Goal: Task Accomplishment & Management: Manage account settings

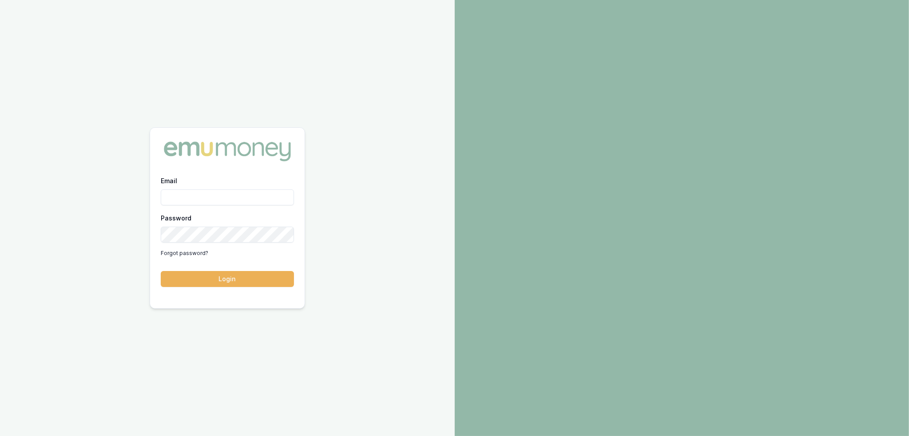
click at [202, 194] on input "Email" at bounding box center [227, 198] width 133 height 16
type input "robyn.adams@emumoney.com.au"
click at [252, 279] on button "Login" at bounding box center [227, 279] width 133 height 16
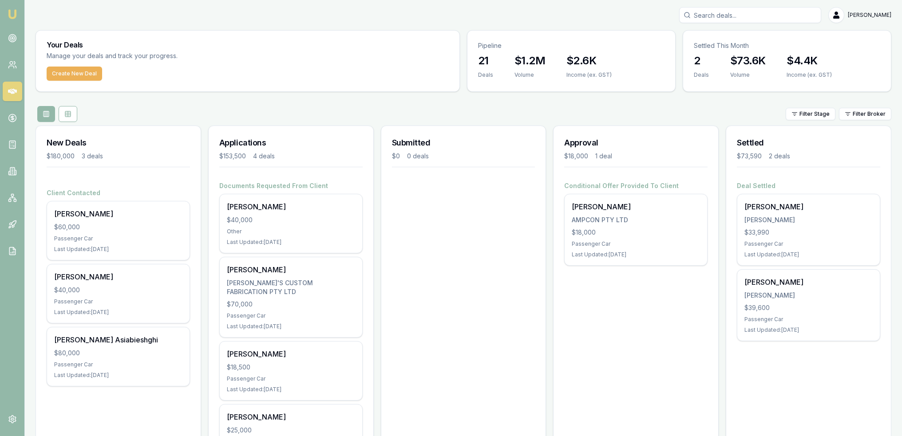
click at [122, 235] on div "Passenger Car" at bounding box center [118, 238] width 128 height 7
click at [83, 217] on div "[PERSON_NAME]" at bounding box center [118, 214] width 128 height 11
click at [73, 278] on div "Amanda S" at bounding box center [118, 277] width 128 height 11
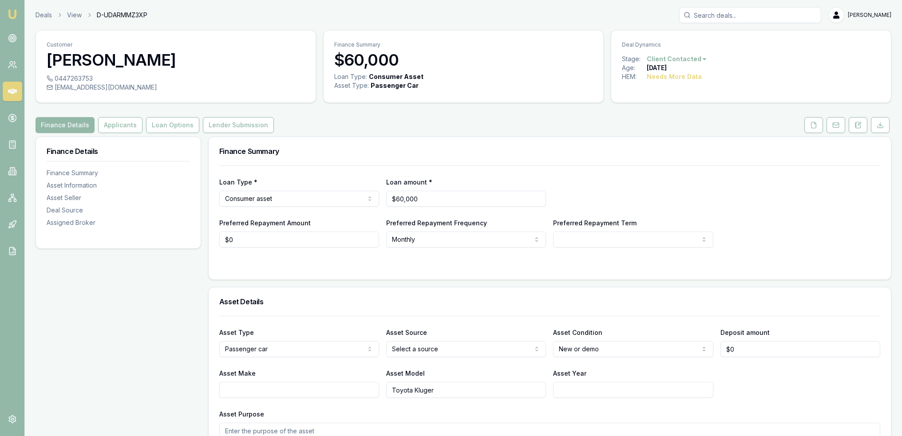
click at [13, 37] on icon at bounding box center [12, 38] width 9 height 9
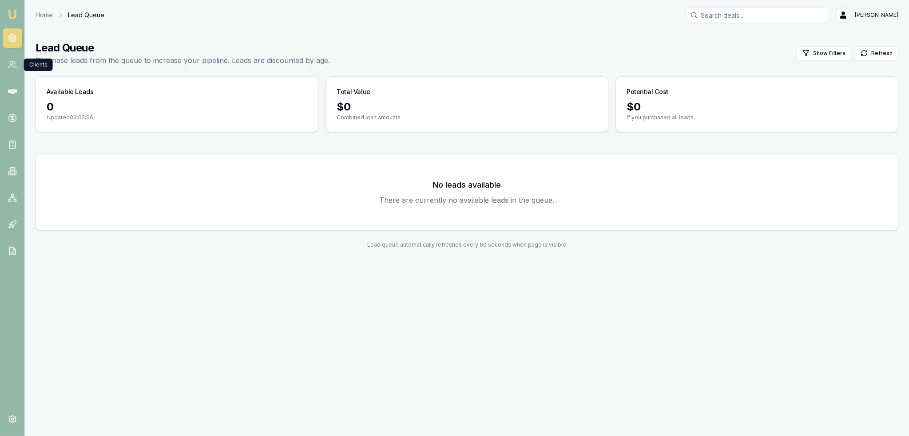
click at [11, 64] on icon at bounding box center [12, 64] width 9 height 9
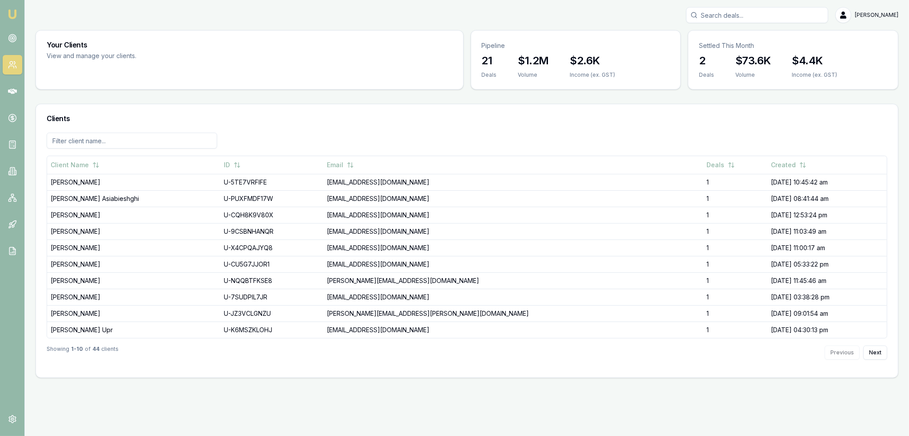
click at [16, 89] on icon at bounding box center [12, 91] width 9 height 9
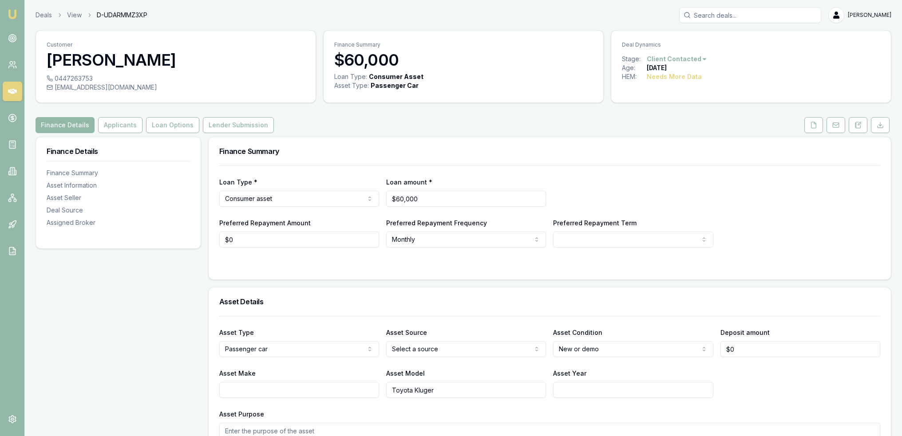
drag, startPoint x: 118, startPoint y: 126, endPoint x: 116, endPoint y: 141, distance: 15.2
click at [118, 126] on button "Applicants" at bounding box center [120, 125] width 44 height 16
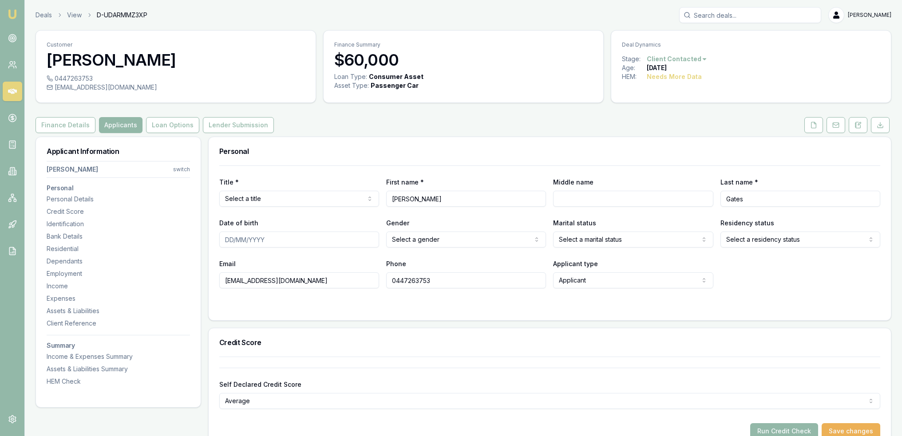
click at [68, 245] on div "Residential" at bounding box center [118, 249] width 143 height 9
drag, startPoint x: 856, startPoint y: 125, endPoint x: 852, endPoint y: 130, distance: 5.7
click at [856, 125] on icon at bounding box center [858, 125] width 5 height 6
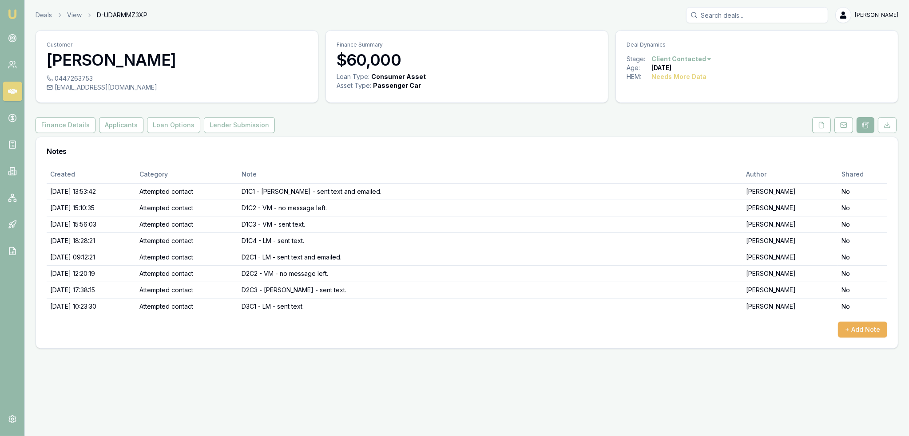
click at [871, 327] on button "+ Add Note" at bounding box center [862, 330] width 49 height 16
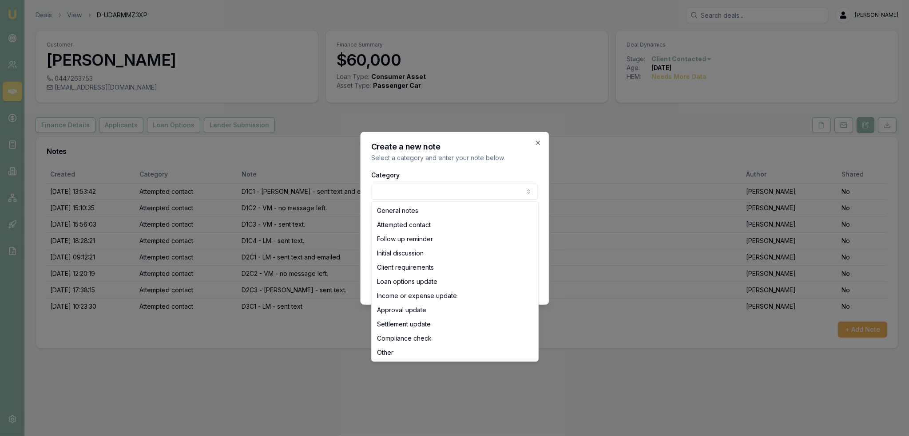
click at [443, 194] on body "Emu Broker Deals View D-UDARMMZ3XP Robyn Adams Toggle Menu Customer Kylie Gates…" at bounding box center [454, 218] width 909 height 436
select select "ATTEMPTED_CONTACT"
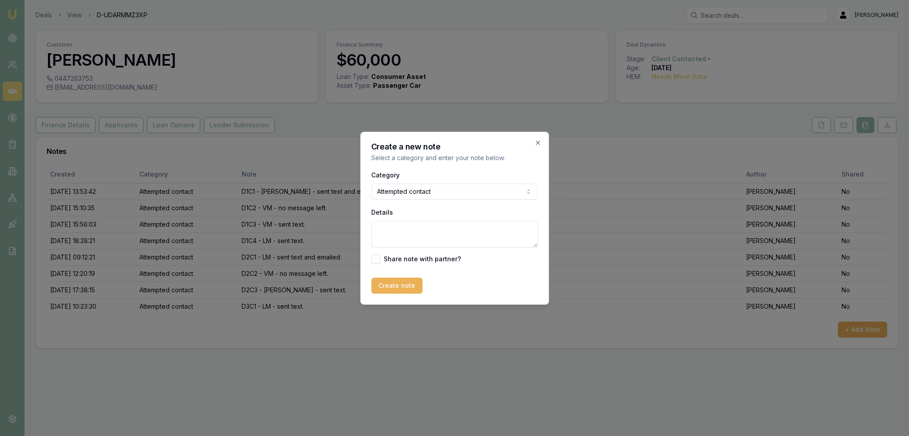
click at [477, 227] on textarea "Details" at bounding box center [454, 234] width 166 height 27
type textarea "D4C1 - LM - sent text."
click at [399, 281] on button "Create note" at bounding box center [396, 286] width 51 height 16
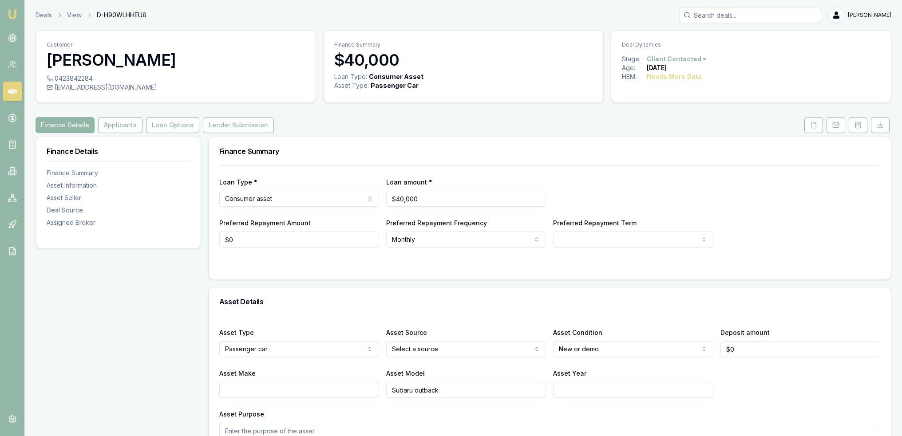
click at [117, 126] on button "Applicants" at bounding box center [120, 125] width 44 height 16
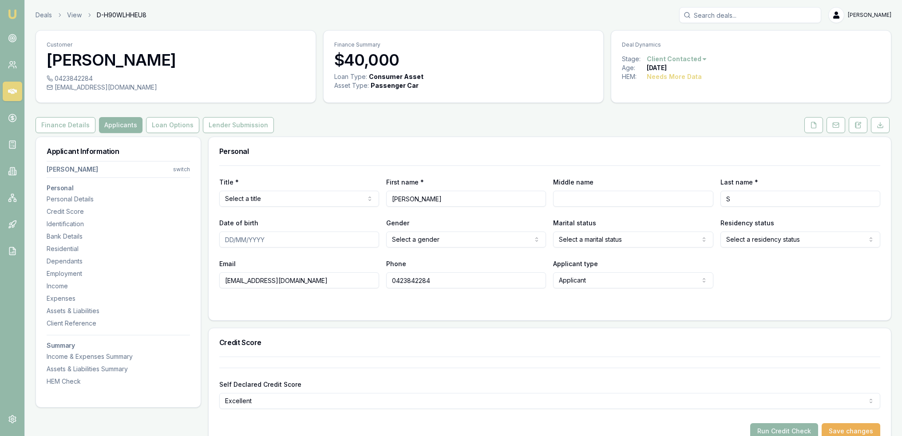
click at [72, 246] on div "Residential" at bounding box center [118, 249] width 143 height 9
click at [862, 125] on button at bounding box center [858, 125] width 19 height 16
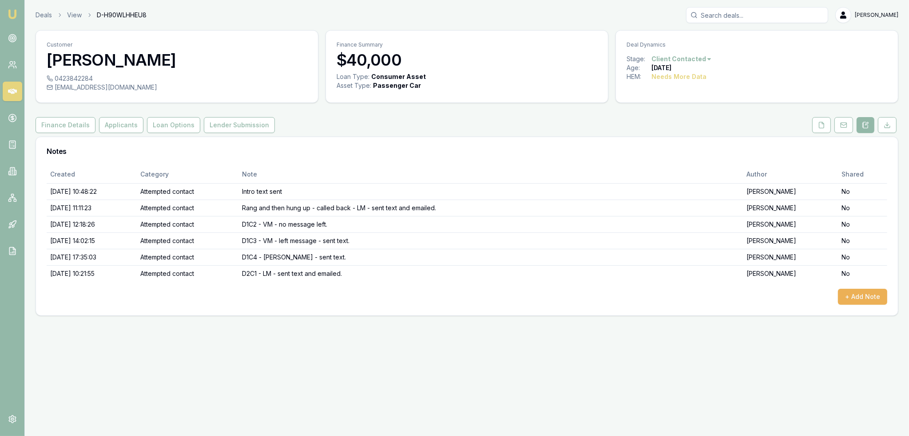
click at [857, 298] on button "+ Add Note" at bounding box center [862, 297] width 49 height 16
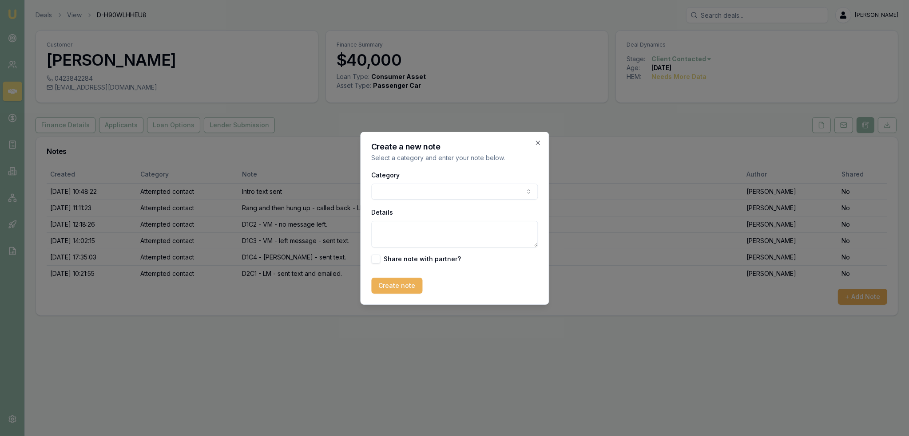
click at [412, 193] on body "Emu Broker Deals View D-H90WLHHEU8 Robyn Adams Toggle Menu Customer Amanda S 04…" at bounding box center [454, 218] width 909 height 436
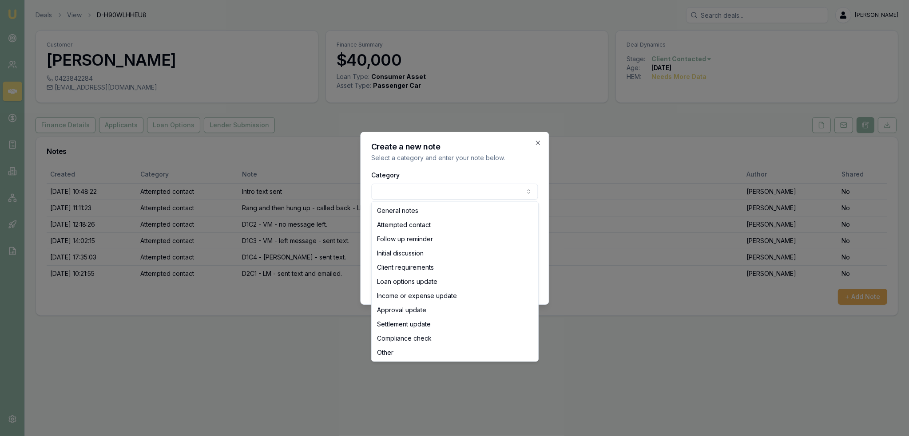
select select "ATTEMPTED_CONTACT"
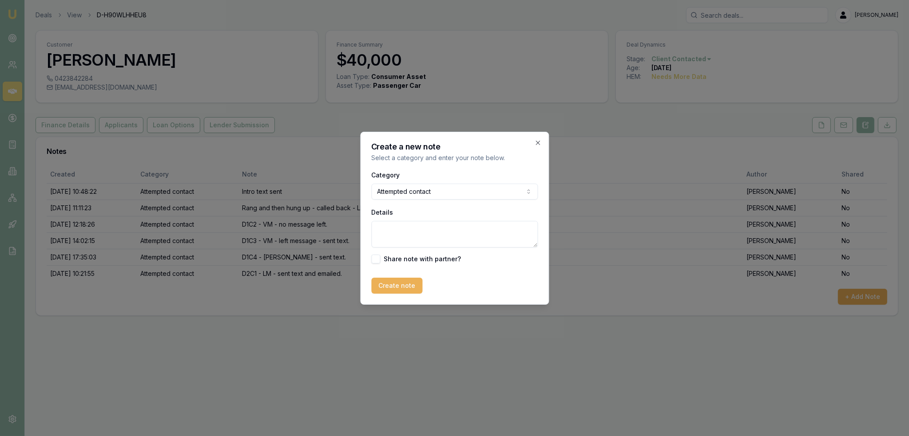
click at [403, 232] on textarea "Details" at bounding box center [454, 234] width 166 height 27
type textarea "d"
type textarea "C"
type textarea "D3C1- LM - sent text."
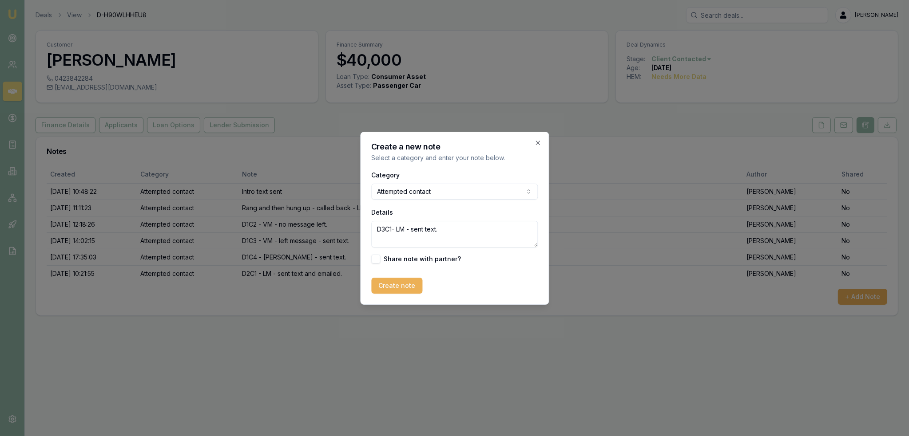
click at [395, 283] on button "Create note" at bounding box center [396, 286] width 51 height 16
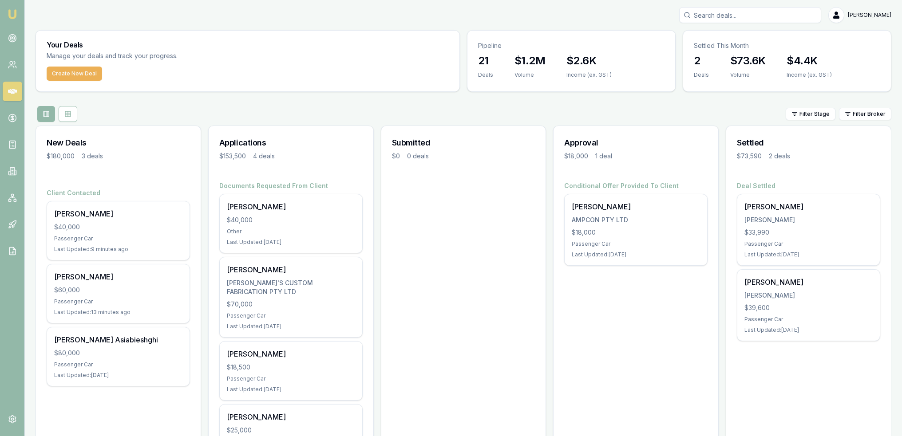
click at [126, 337] on div "[PERSON_NAME] Asiabieshghi" at bounding box center [118, 340] width 128 height 11
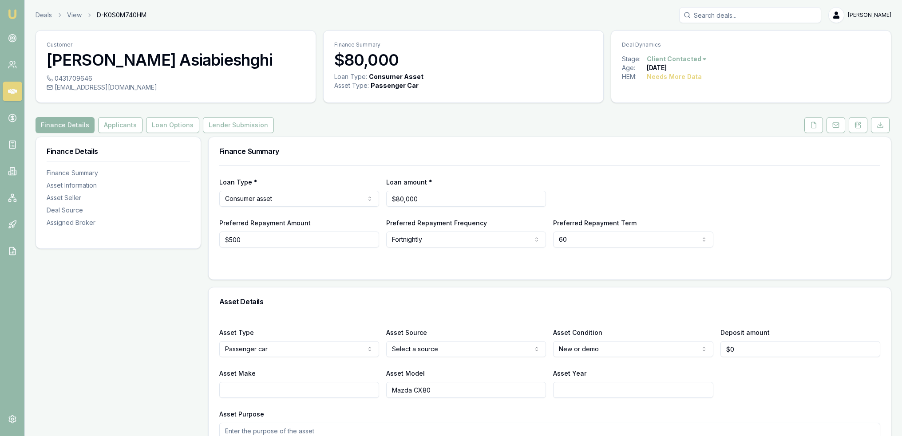
drag, startPoint x: 858, startPoint y: 123, endPoint x: 841, endPoint y: 138, distance: 22.0
click at [858, 123] on icon at bounding box center [857, 125] width 7 height 7
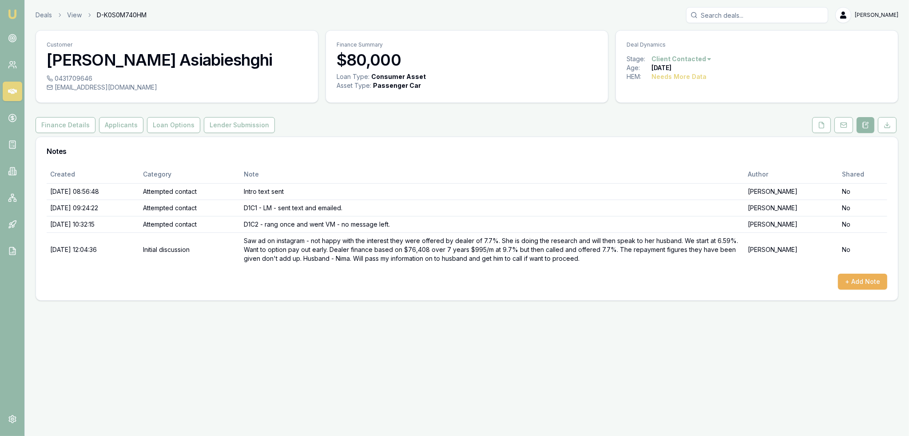
click at [57, 129] on button "Finance Details" at bounding box center [66, 125] width 60 height 16
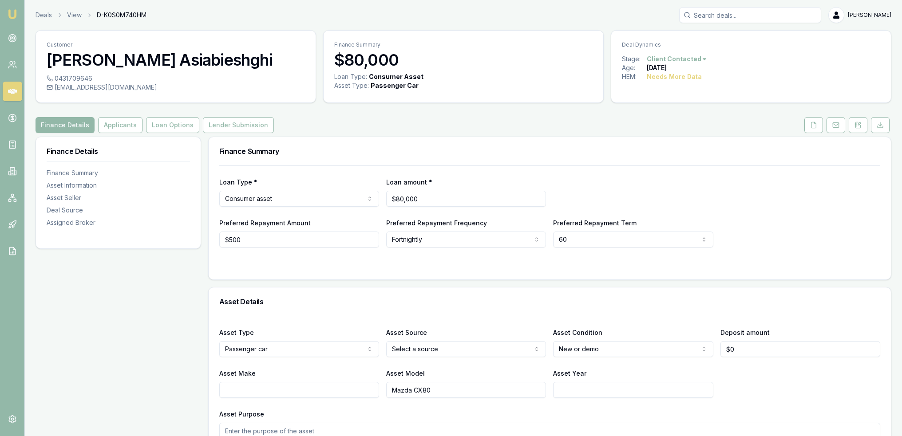
click at [115, 128] on button "Applicants" at bounding box center [120, 125] width 44 height 16
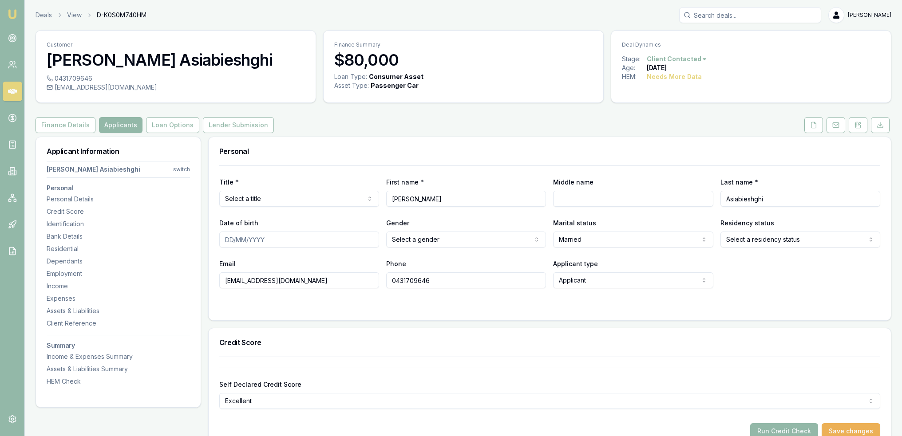
click at [73, 249] on div "Residential" at bounding box center [118, 249] width 143 height 9
click at [856, 125] on icon at bounding box center [855, 125] width 1 height 0
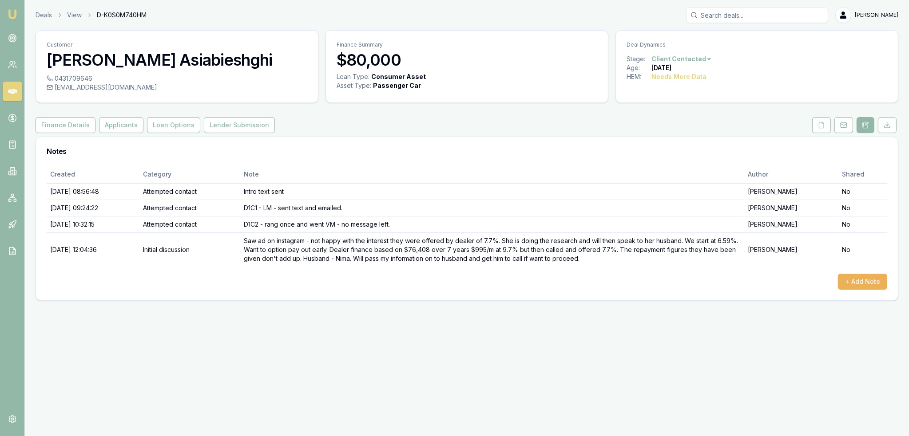
click at [861, 275] on button "+ Add Note" at bounding box center [862, 282] width 49 height 16
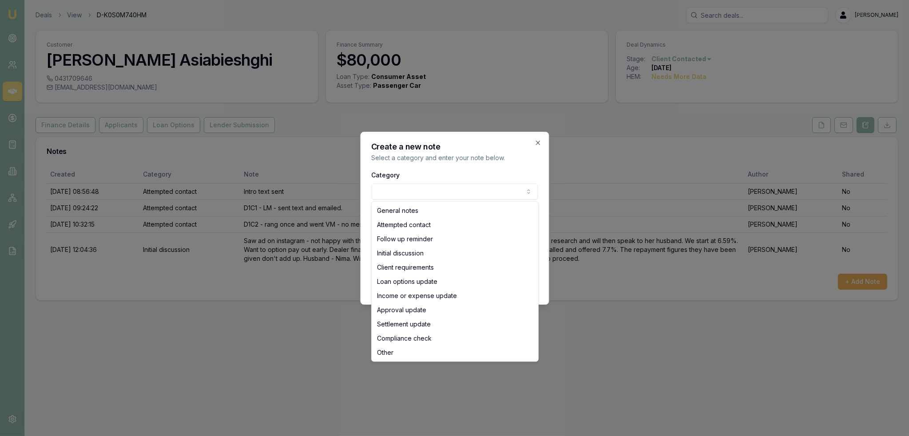
click at [433, 192] on body "Emu Broker Deals View D-K0S0M740HM Robyn Adams Toggle Menu Customer Mehrnaz Asi…" at bounding box center [454, 218] width 909 height 436
select select "ATTEMPTED_CONTACT"
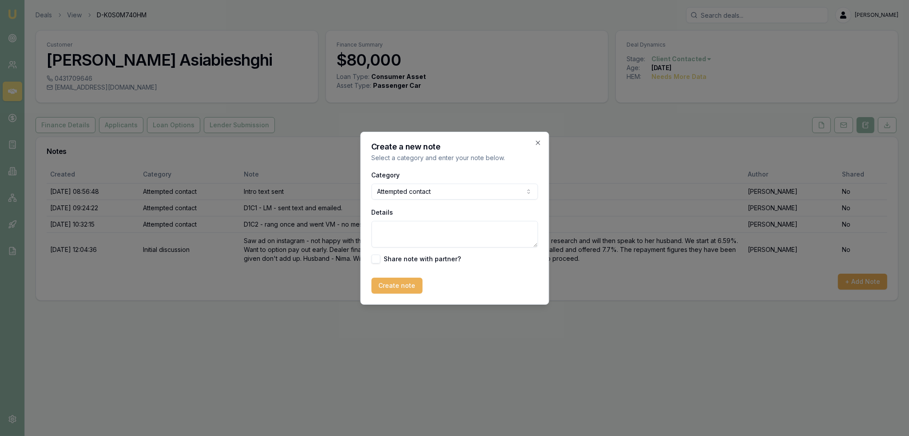
click at [387, 234] on textarea "Details" at bounding box center [454, 234] width 166 height 27
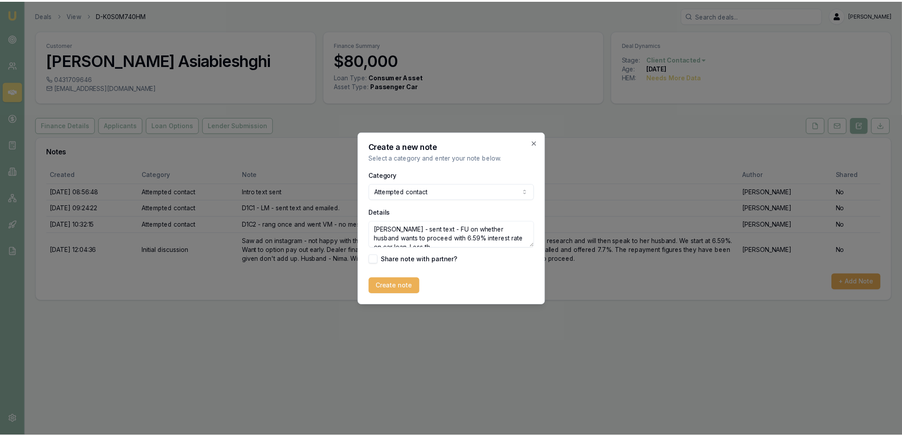
scroll to position [4, 0]
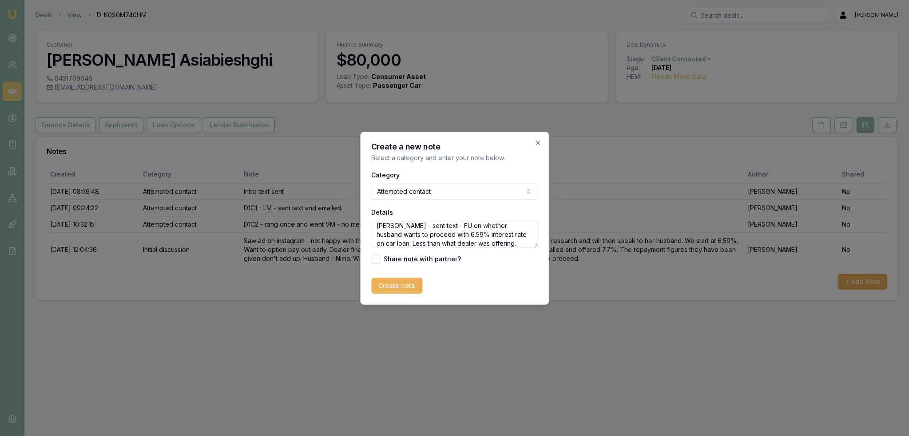
type textarea "VM - LM - sent text - FU on whether husband wants to proceed with 6.59% interes…"
click at [407, 283] on button "Create note" at bounding box center [396, 286] width 51 height 16
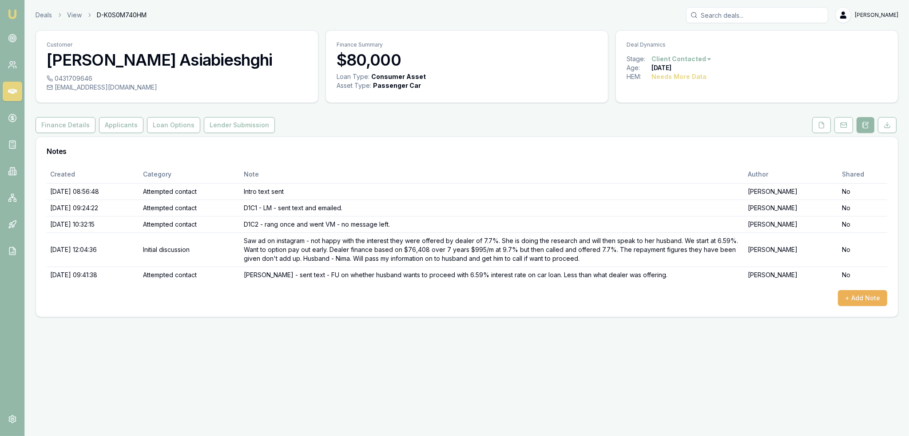
click at [60, 123] on button "Finance Details" at bounding box center [66, 125] width 60 height 16
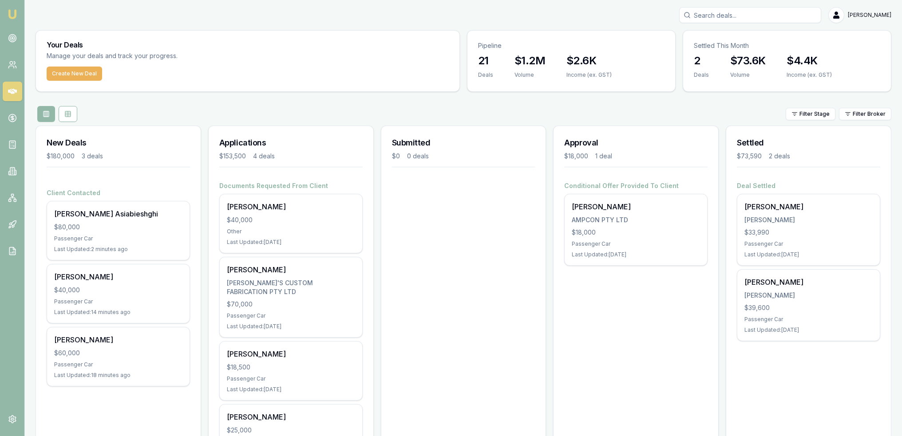
click at [312, 230] on div "Other" at bounding box center [291, 231] width 128 height 7
click at [14, 37] on circle at bounding box center [12, 38] width 4 height 4
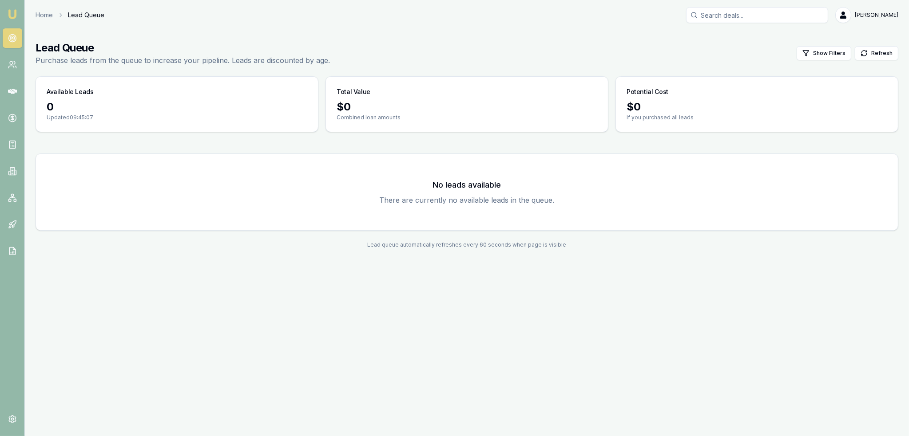
click at [12, 15] on img at bounding box center [12, 14] width 11 height 11
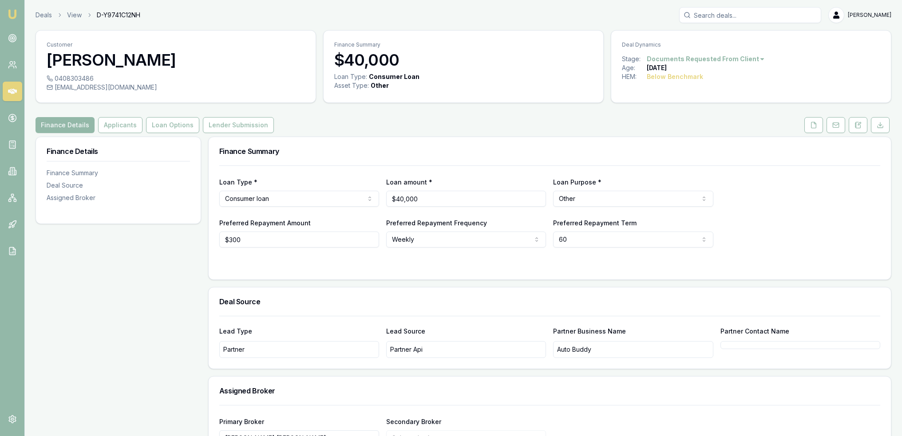
click at [856, 126] on icon at bounding box center [855, 126] width 1 height 0
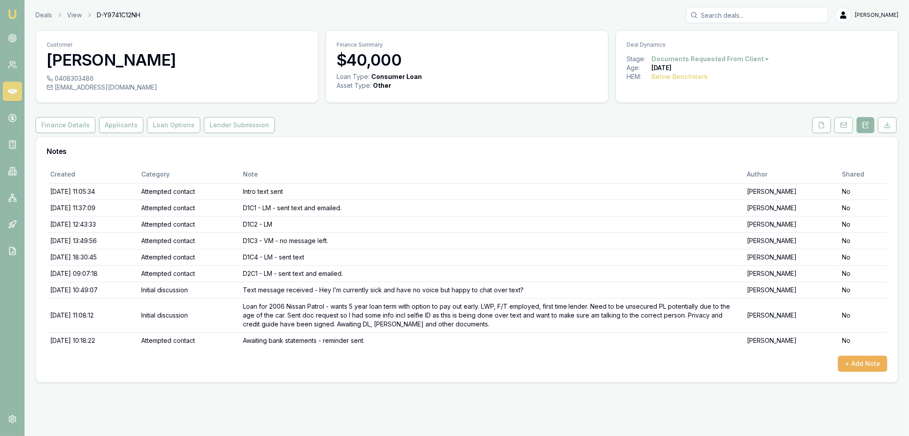
click at [866, 365] on button "+ Add Note" at bounding box center [862, 364] width 49 height 16
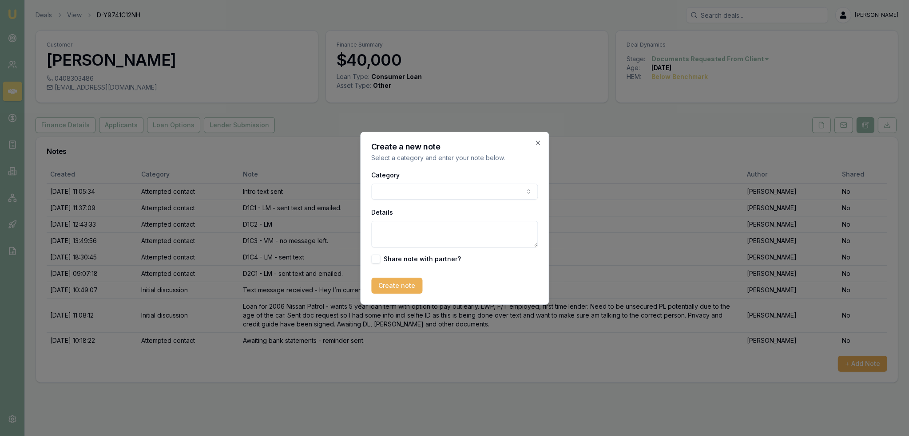
click at [451, 193] on body "Emu Broker Deals View D-Y9741C12NH [PERSON_NAME] Toggle Menu Customer [PERSON_N…" at bounding box center [454, 218] width 909 height 436
click at [417, 232] on textarea "Details" at bounding box center [454, 234] width 166 height 27
type textarea "[PERSON_NAME] having issues with bank statement link. Will give it another try …"
click at [394, 283] on button "Create note" at bounding box center [396, 286] width 51 height 16
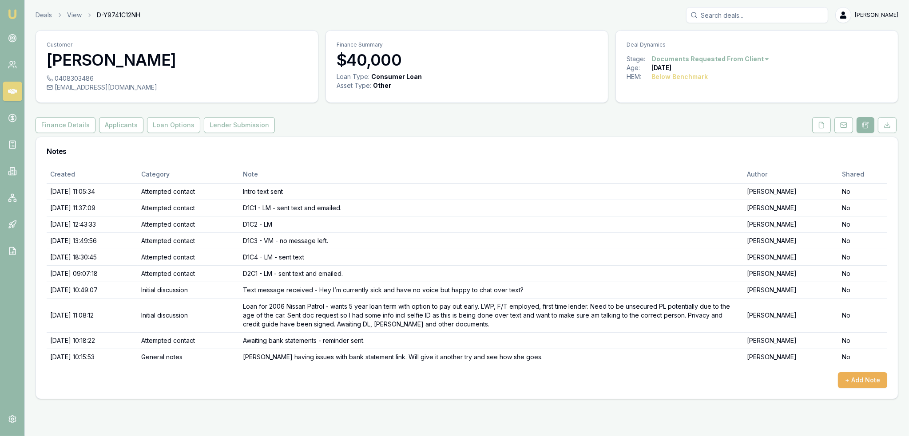
click at [15, 12] on img at bounding box center [12, 14] width 11 height 11
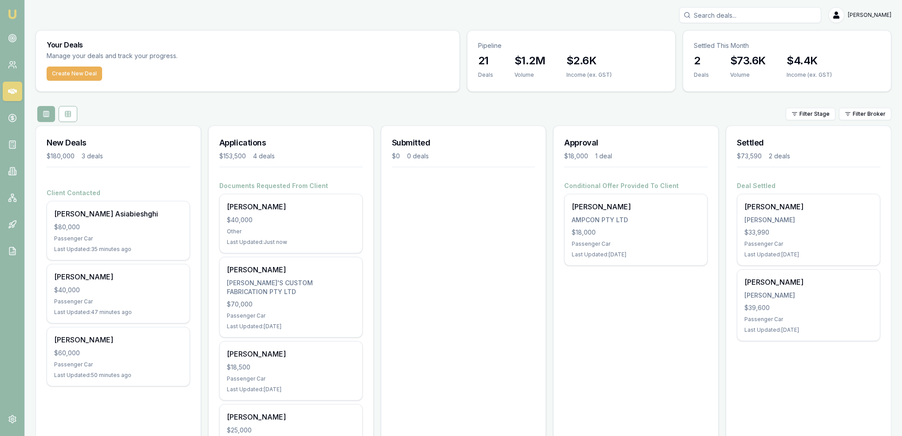
click at [9, 13] on img at bounding box center [12, 14] width 11 height 11
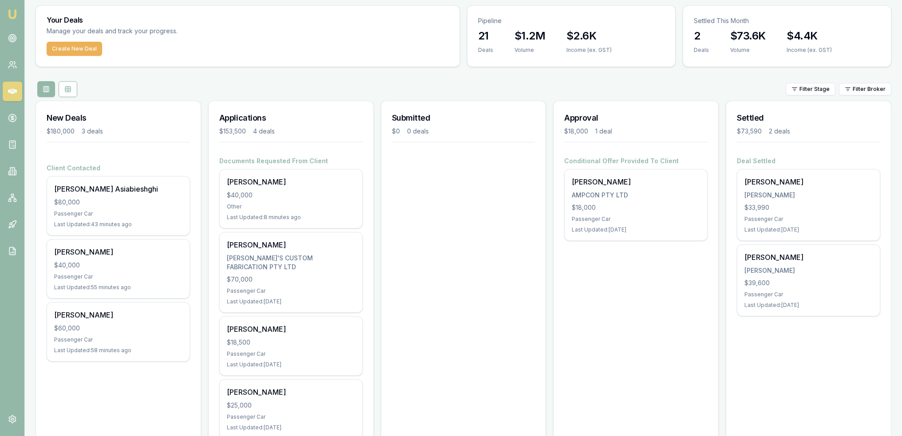
scroll to position [5, 0]
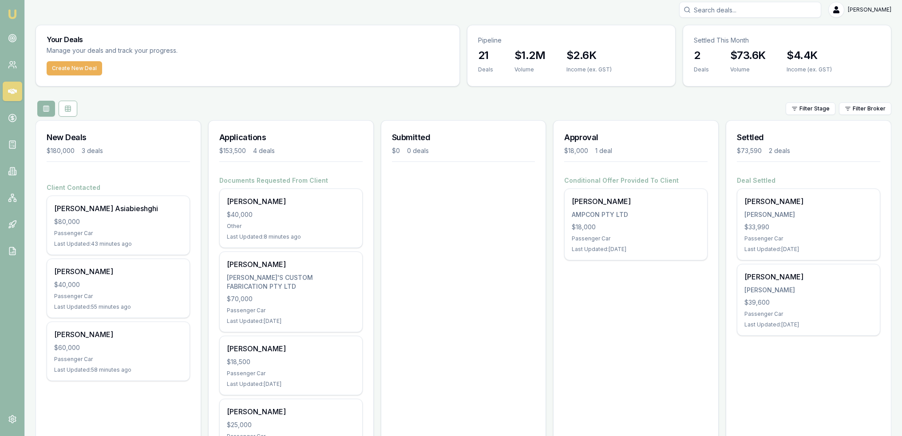
click at [11, 37] on icon at bounding box center [12, 38] width 9 height 9
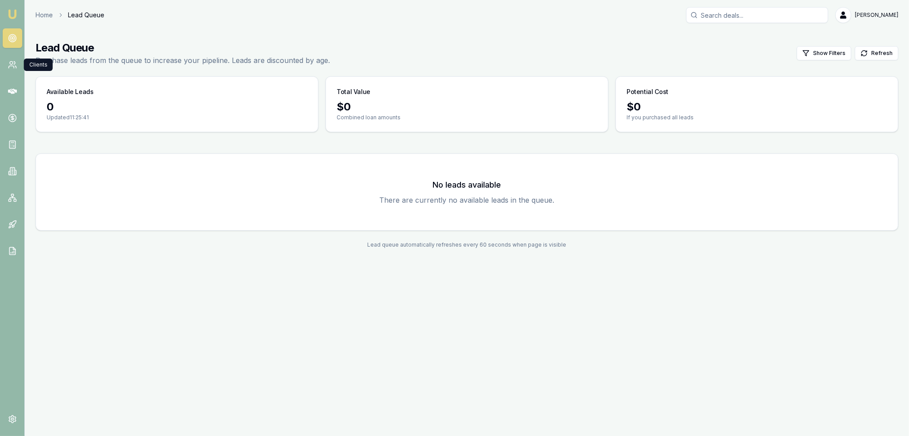
click at [16, 65] on icon at bounding box center [12, 64] width 9 height 9
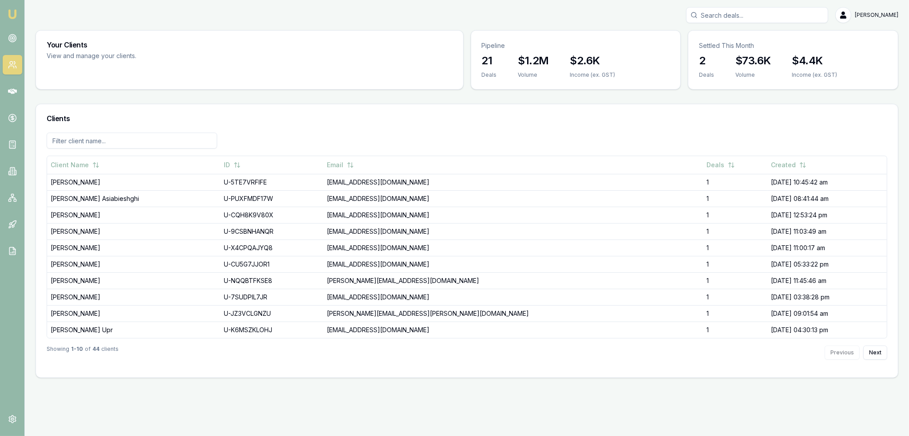
click at [16, 94] on icon at bounding box center [12, 91] width 9 height 9
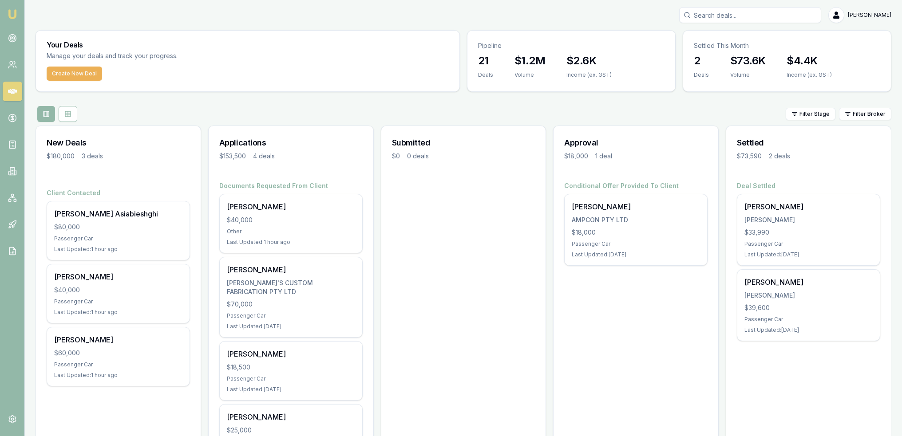
click at [10, 253] on icon at bounding box center [12, 251] width 9 height 9
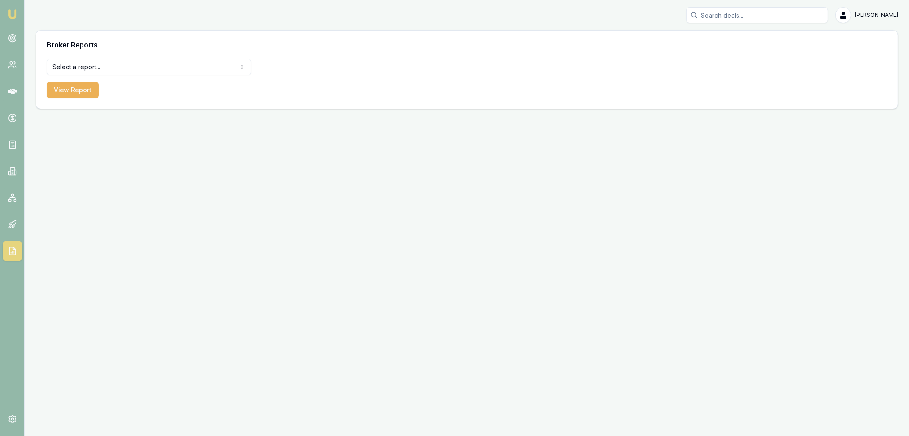
click at [14, 224] on icon at bounding box center [13, 223] width 5 height 5
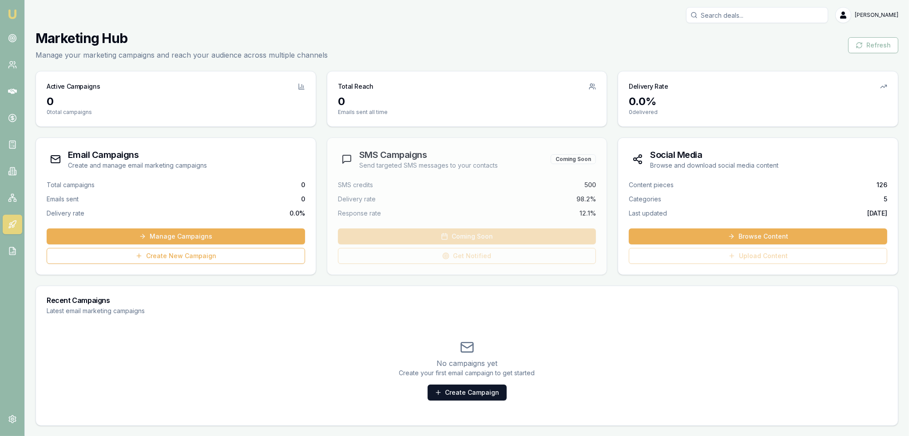
click at [14, 194] on icon at bounding box center [12, 198] width 9 height 9
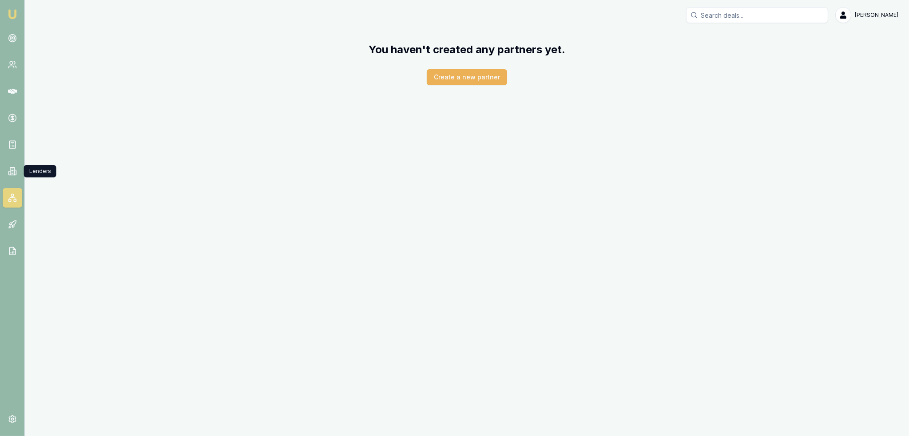
click at [6, 173] on link at bounding box center [13, 172] width 20 height 20
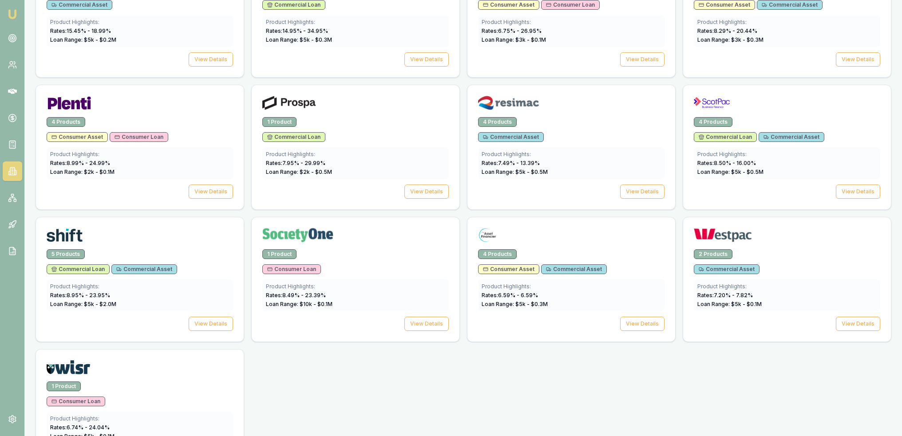
scroll to position [1172, 0]
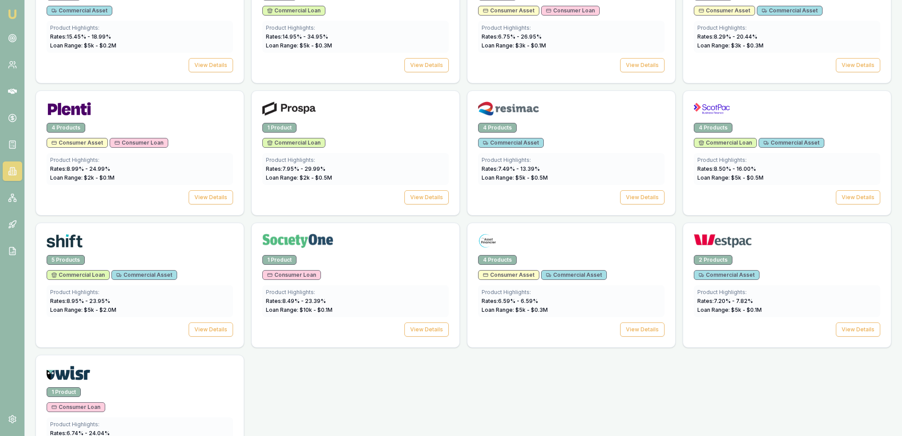
click at [632, 324] on button "View Details" at bounding box center [642, 330] width 44 height 14
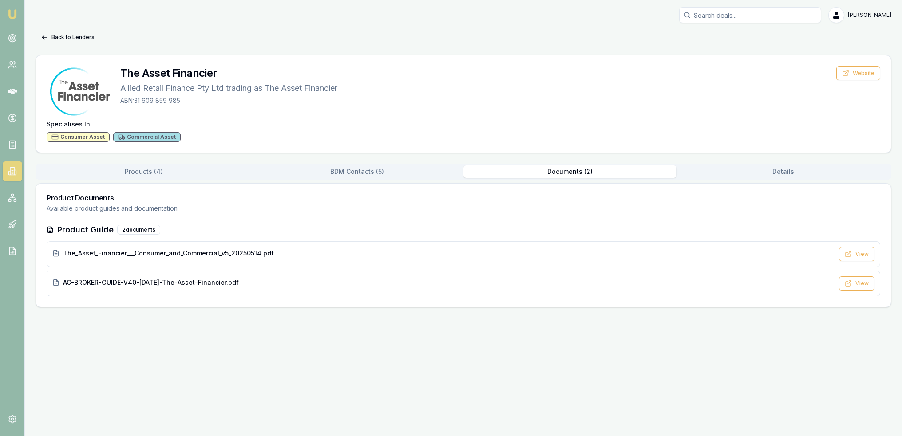
click at [559, 168] on button "Documents ( 2 )" at bounding box center [569, 172] width 213 height 12
click at [174, 253] on span "The_Asset_Financier___Consumer_and_Commercial_v5_20250514.pdf" at bounding box center [168, 253] width 211 height 9
click at [4, 13] on nav "Emu Broker" at bounding box center [12, 134] width 24 height 268
click at [14, 16] on img at bounding box center [12, 14] width 11 height 11
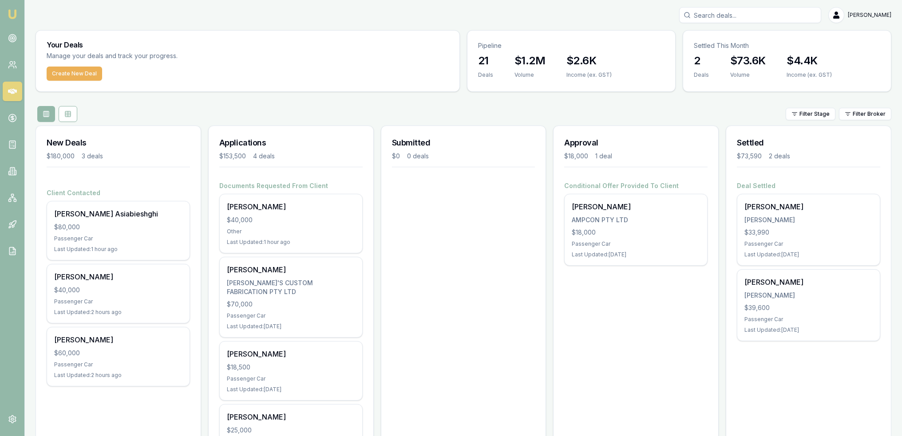
click at [14, 39] on icon at bounding box center [12, 38] width 9 height 9
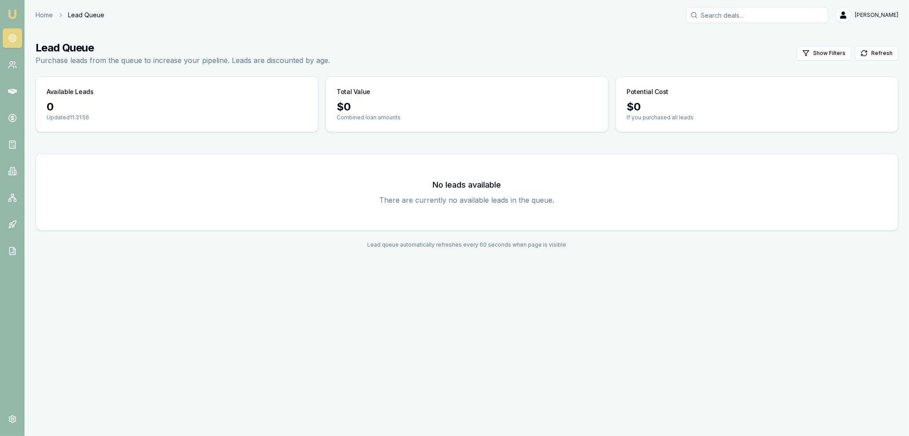
click at [873, 50] on button "Refresh" at bounding box center [876, 53] width 44 height 14
click at [831, 50] on button "Show Filters" at bounding box center [823, 53] width 55 height 14
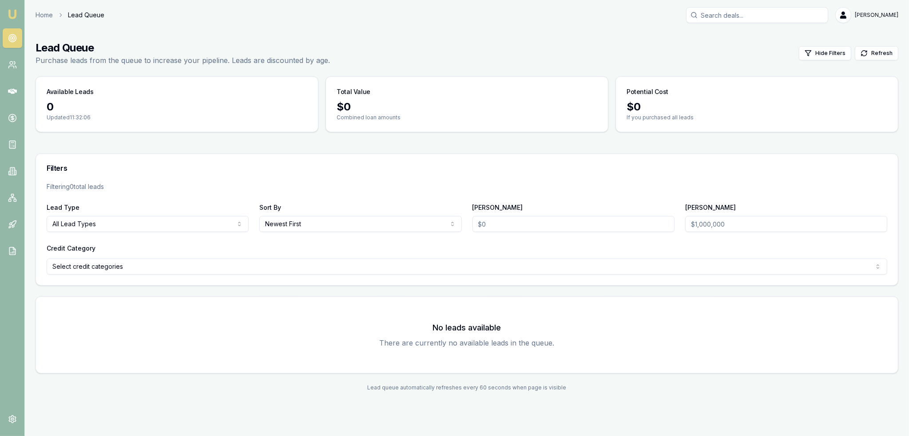
click at [573, 266] on html "Emu Broker Home Lead Queue Robyn Adams Toggle Menu Lead Queue Purchase leads fr…" at bounding box center [454, 218] width 909 height 436
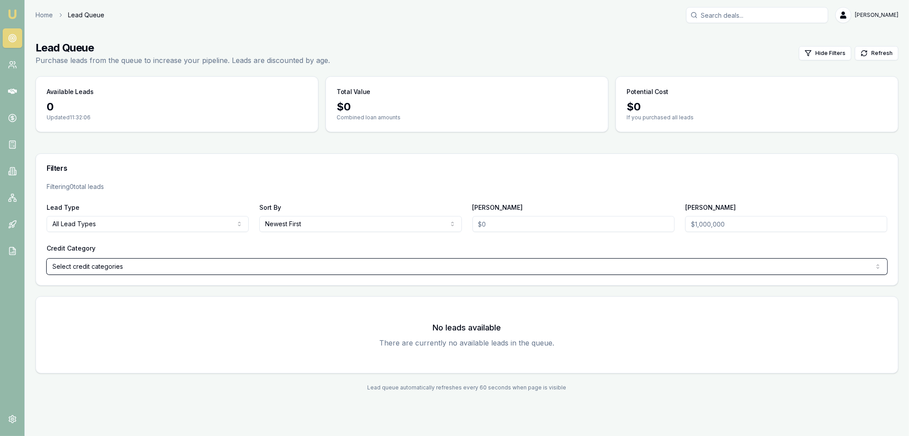
click at [875, 16] on html "Emu Broker Home Lead Queue Robyn Adams Toggle Menu Lead Queue Purchase leads fr…" at bounding box center [454, 218] width 909 height 436
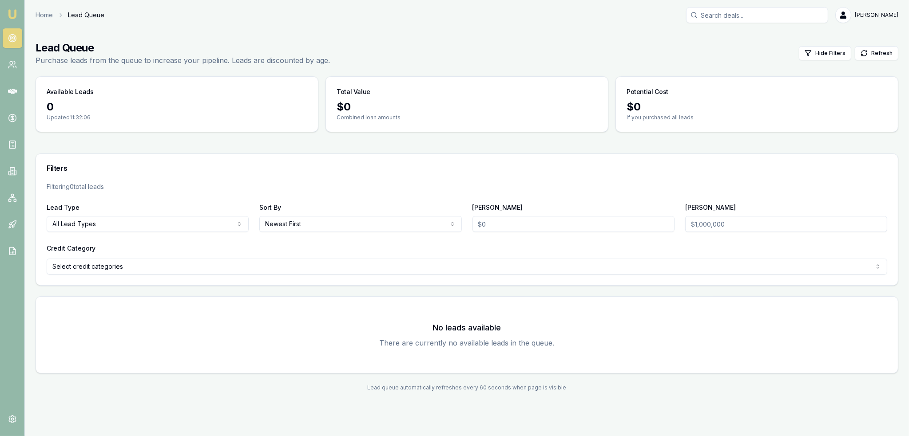
click at [864, 15] on html "Emu Broker Home Lead Queue Robyn Adams Toggle Menu Lead Queue Purchase leads fr…" at bounding box center [454, 218] width 909 height 436
click at [855, 55] on div "Settings" at bounding box center [869, 52] width 52 height 14
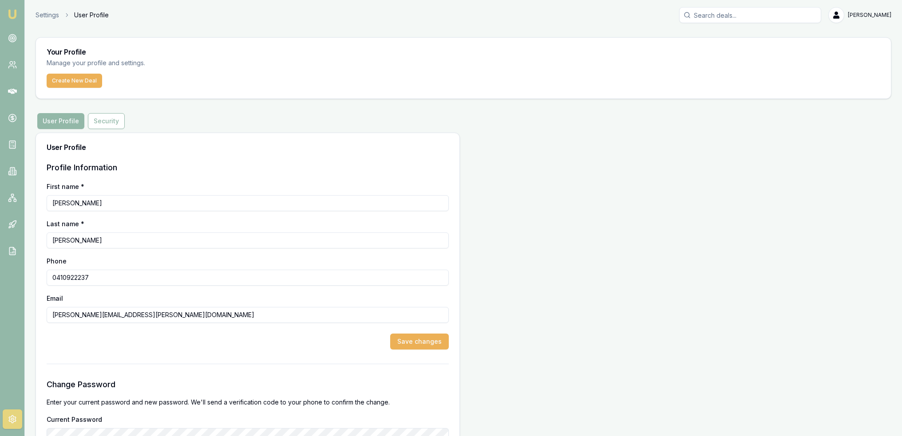
drag, startPoint x: 102, startPoint y: 120, endPoint x: 111, endPoint y: 121, distance: 8.9
click at [103, 121] on button "Security" at bounding box center [106, 121] width 37 height 16
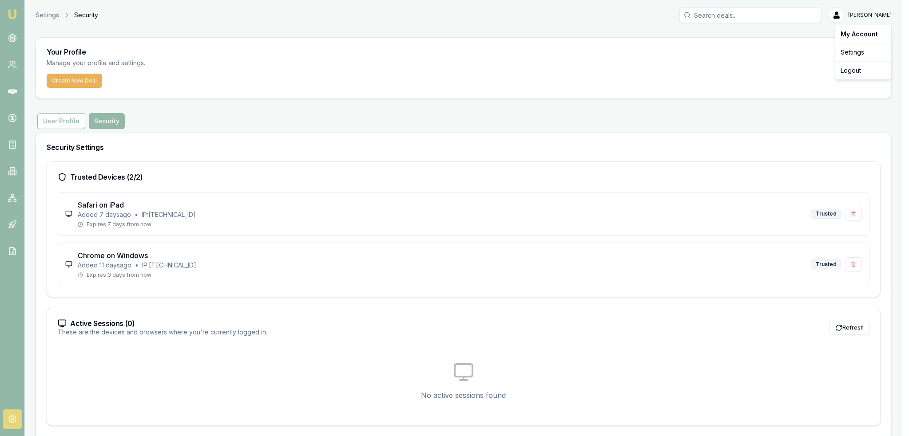
click at [847, 17] on html "Emu Broker Settings Security Robyn Adams Toggle Menu Your Profile Manage your p…" at bounding box center [454, 218] width 909 height 436
click at [17, 12] on html "Emu Broker Settings Security Robyn Adams Toggle Menu Your Profile Manage your p…" at bounding box center [454, 218] width 909 height 436
click at [15, 37] on icon at bounding box center [12, 38] width 9 height 9
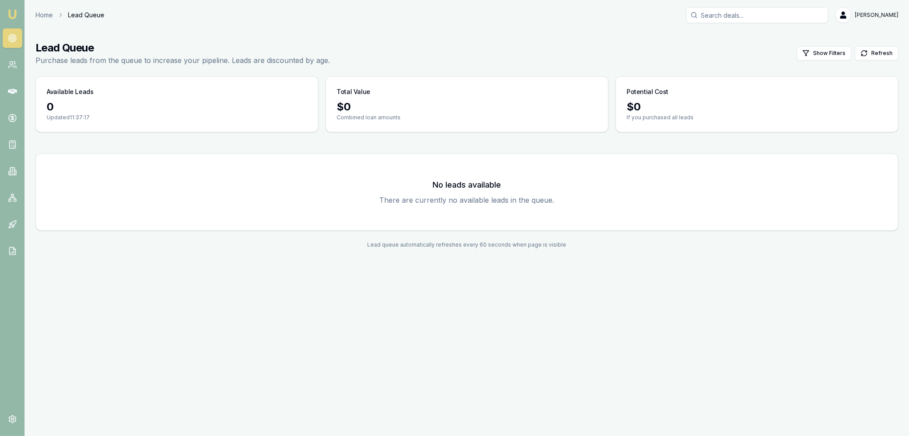
click at [13, 12] on img at bounding box center [12, 14] width 11 height 11
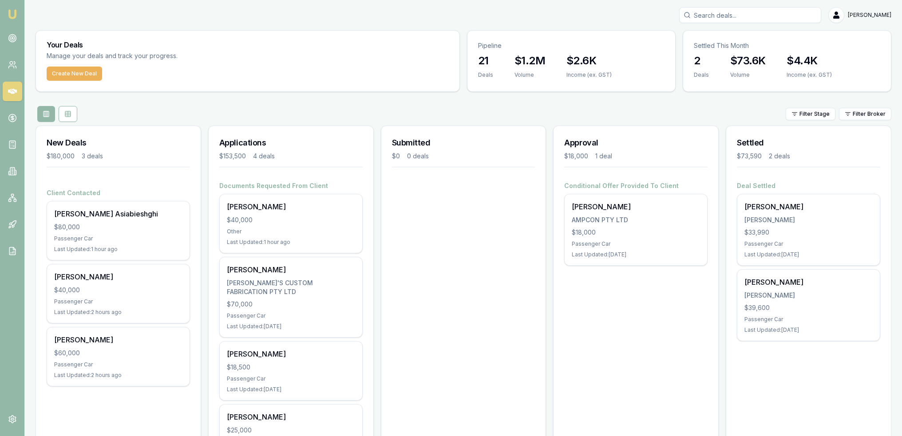
click at [12, 35] on icon at bounding box center [12, 38] width 9 height 9
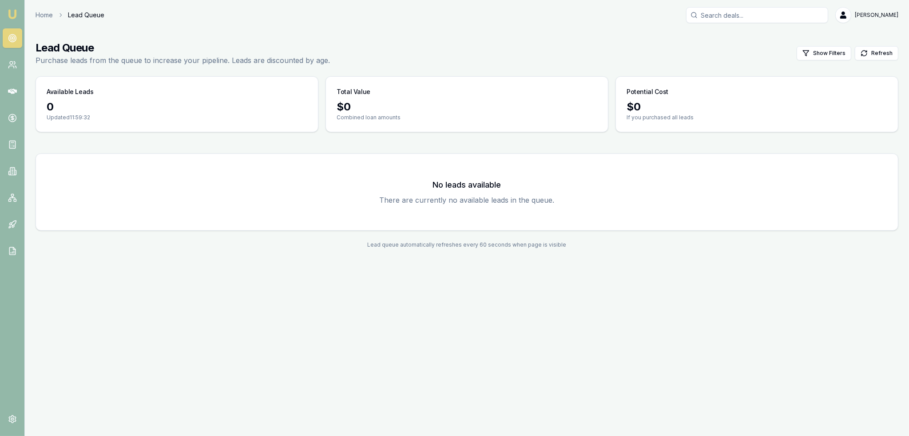
click at [10, 19] on img at bounding box center [12, 14] width 11 height 11
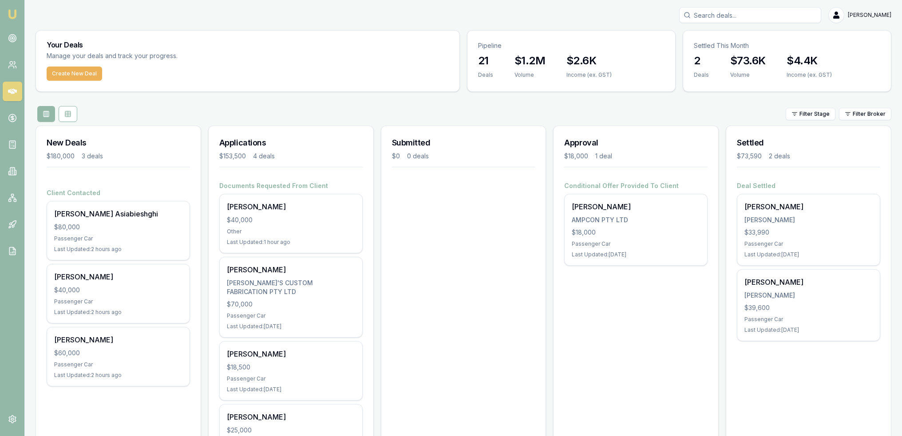
click at [250, 349] on div "[PERSON_NAME]" at bounding box center [291, 354] width 128 height 11
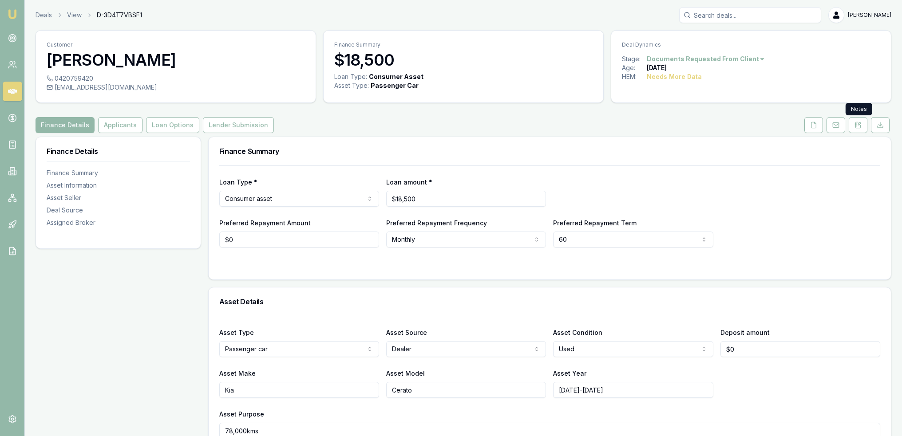
click at [857, 123] on icon at bounding box center [857, 125] width 7 height 7
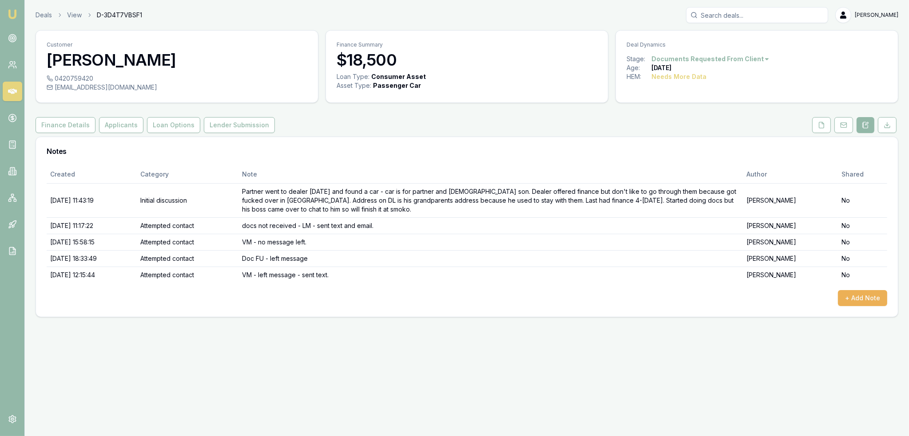
click at [819, 124] on icon at bounding box center [821, 125] width 7 height 7
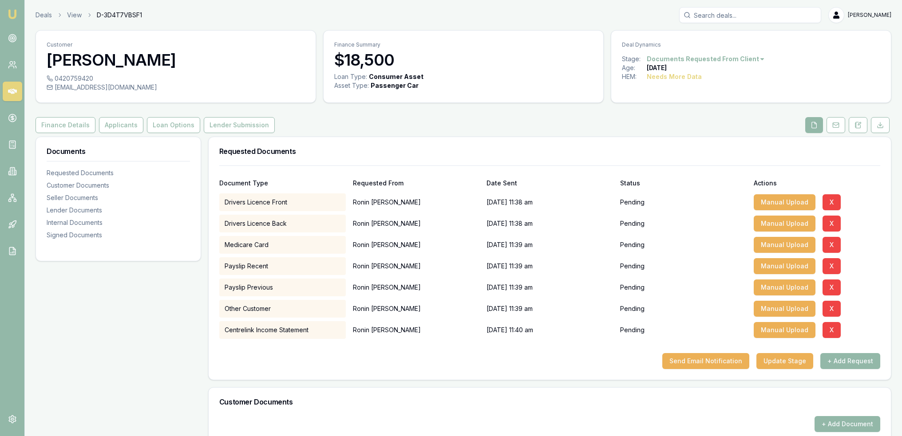
click at [855, 125] on icon at bounding box center [857, 125] width 7 height 7
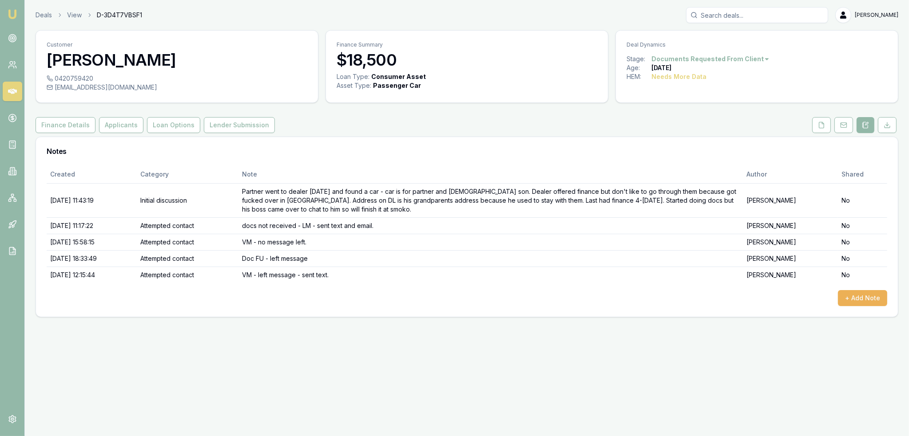
click at [861, 300] on button "+ Add Note" at bounding box center [862, 298] width 49 height 16
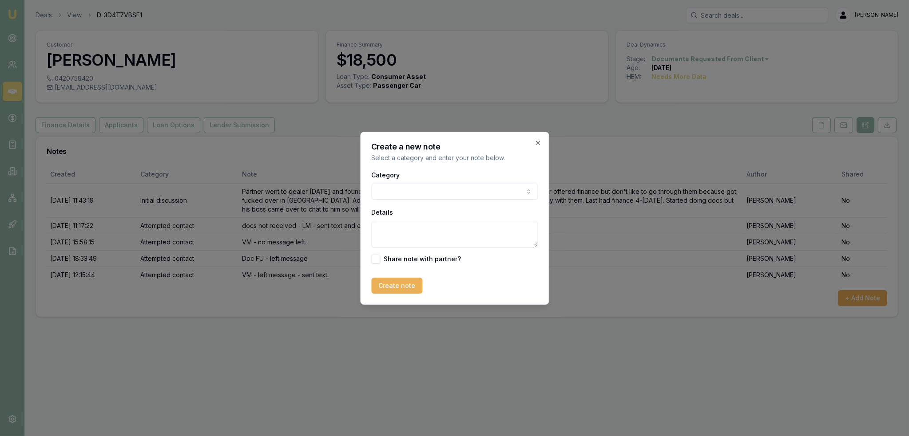
click at [441, 192] on body "Emu Broker Deals View D-3D4T7VBSF1 [PERSON_NAME] Toggle Menu Customer [PERSON_N…" at bounding box center [454, 218] width 909 height 436
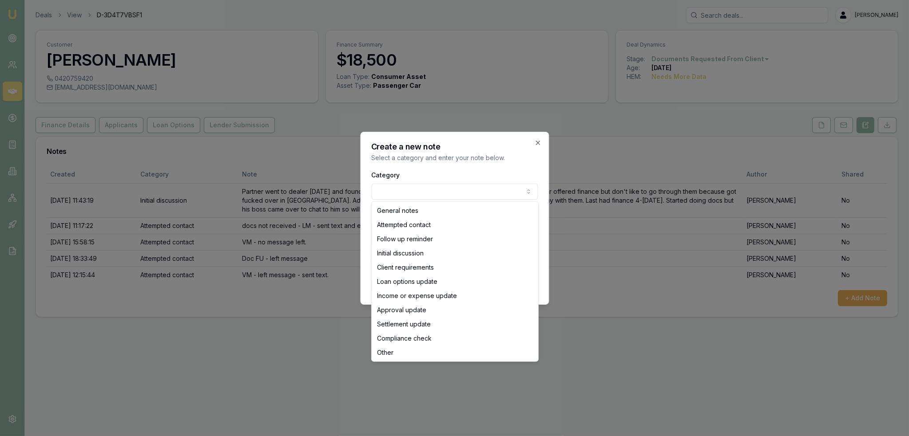
select select "ATTEMPTED_CONTACT"
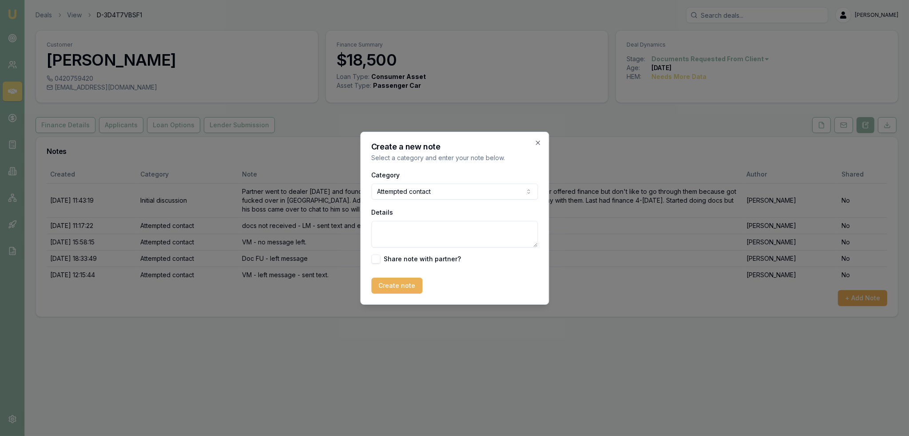
click at [404, 236] on textarea "Details" at bounding box center [454, 234] width 166 height 27
type textarea "VM - left message - sent text."
click at [388, 287] on button "Create note" at bounding box center [396, 286] width 51 height 16
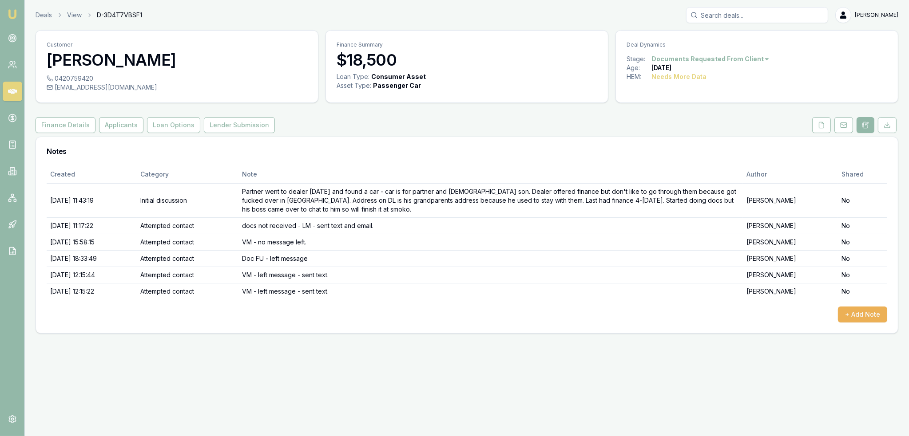
click at [76, 129] on button "Finance Details" at bounding box center [66, 125] width 60 height 16
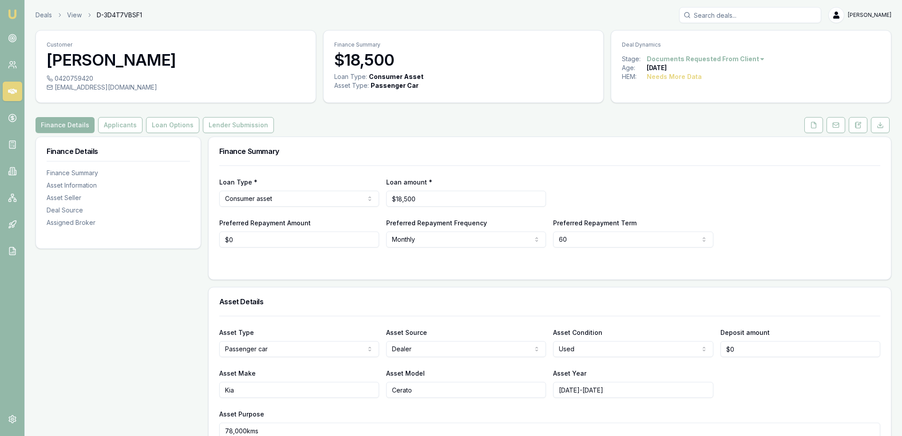
click at [850, 130] on button at bounding box center [858, 125] width 19 height 16
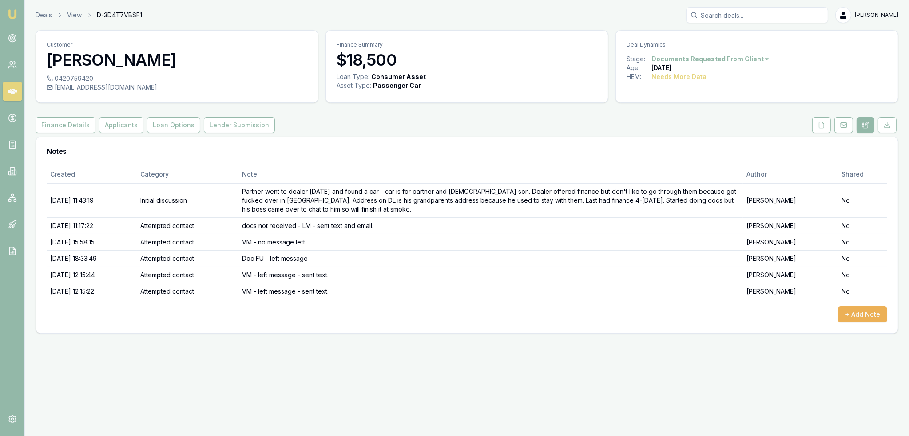
click at [15, 14] on img at bounding box center [12, 14] width 11 height 11
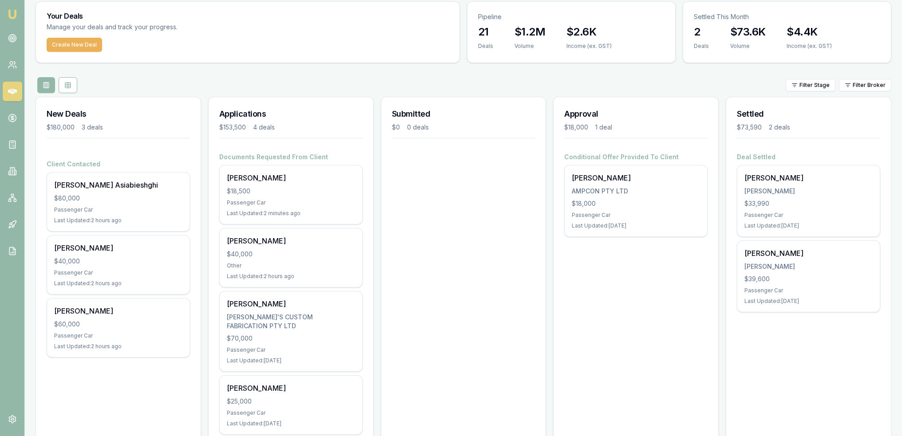
scroll to position [50, 0]
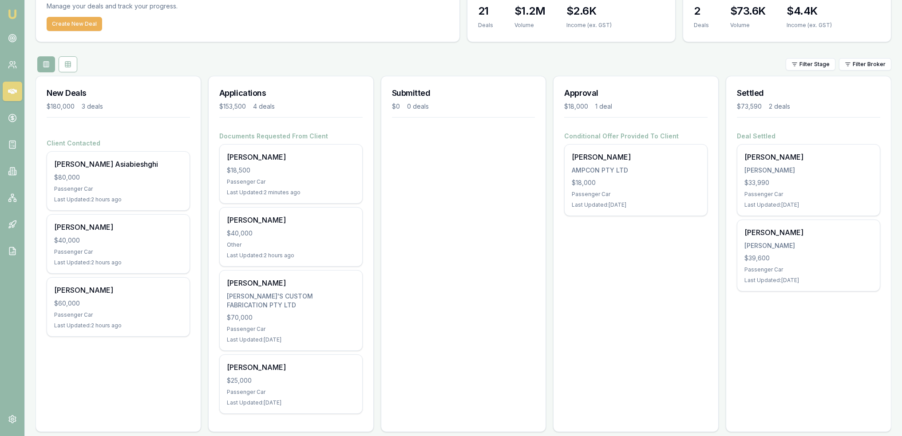
click at [305, 388] on div "Tamara Tyson $25,000 Passenger Car Last Updated: 5 days ago" at bounding box center [291, 384] width 142 height 59
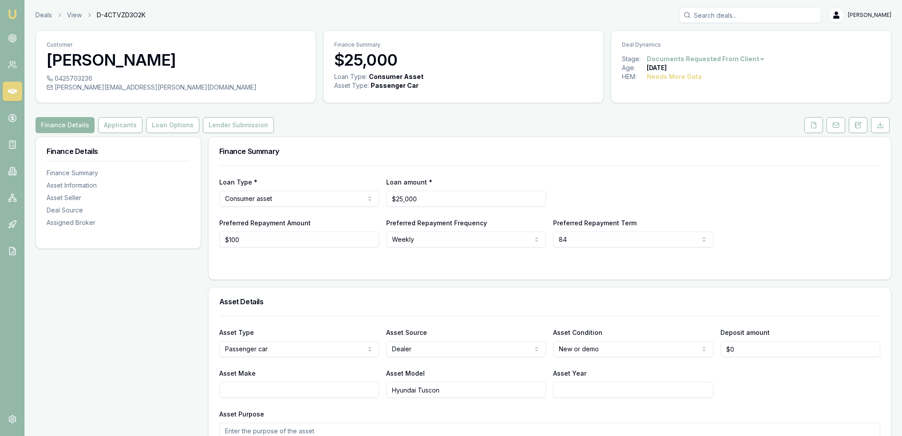
drag, startPoint x: 861, startPoint y: 125, endPoint x: 843, endPoint y: 137, distance: 21.2
click at [861, 125] on icon at bounding box center [858, 125] width 5 height 6
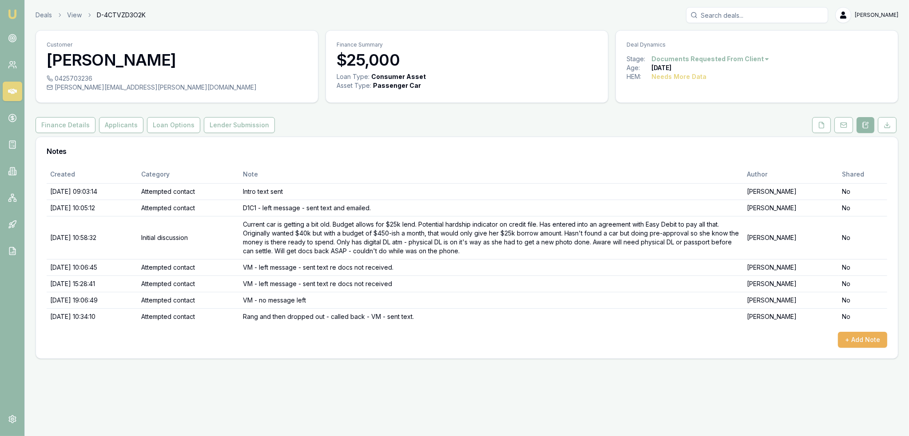
click at [822, 127] on icon at bounding box center [821, 125] width 7 height 7
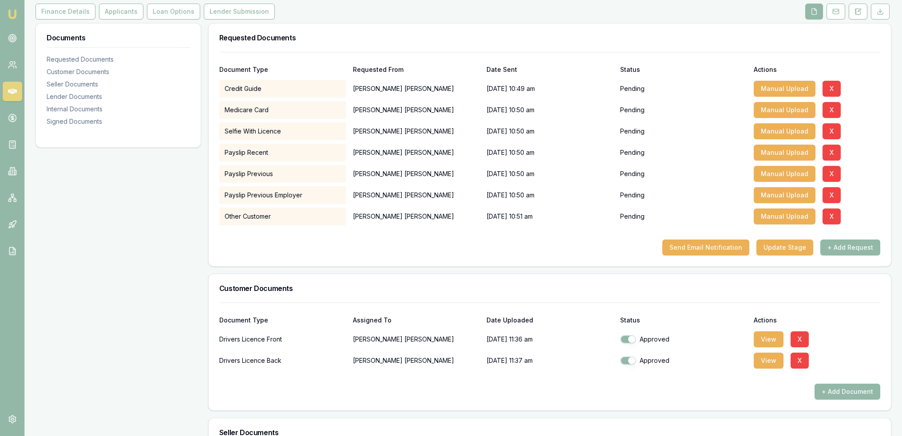
scroll to position [92, 0]
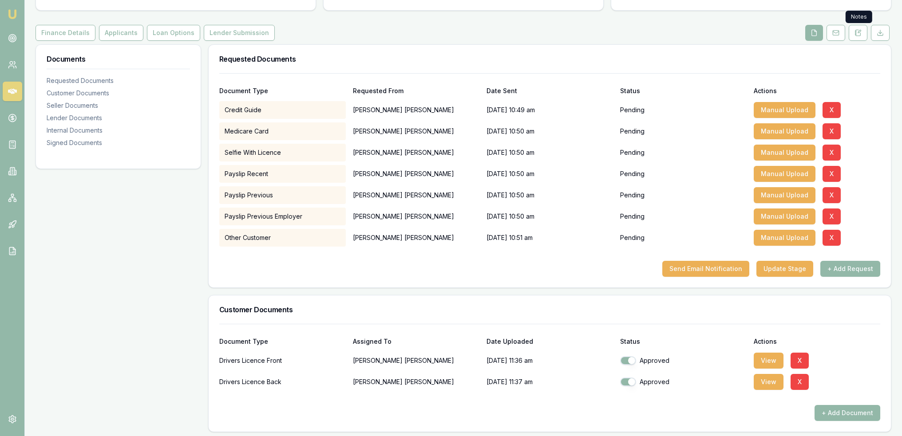
click at [861, 37] on button at bounding box center [858, 33] width 19 height 16
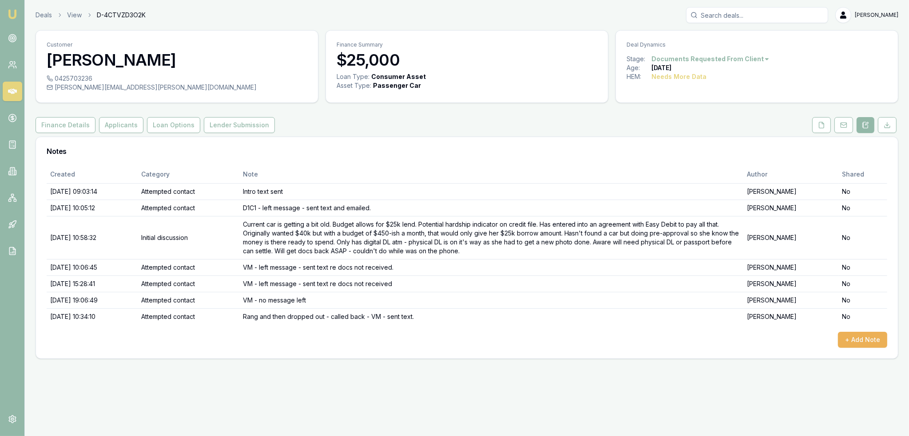
click at [863, 339] on button "+ Add Note" at bounding box center [862, 340] width 49 height 16
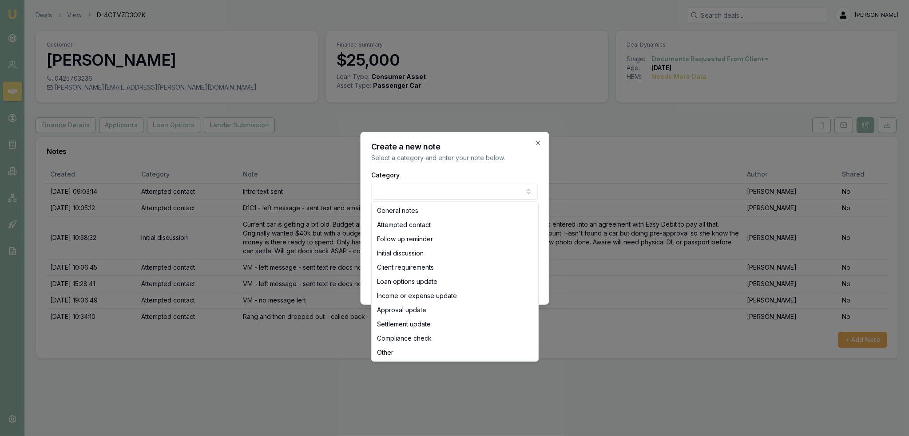
click at [436, 191] on body "Emu Broker Deals View D-4CTVZD3O2K [PERSON_NAME] Toggle Menu Customer [PERSON_N…" at bounding box center [454, 218] width 909 height 436
select select "ATTEMPTED_CONTACT"
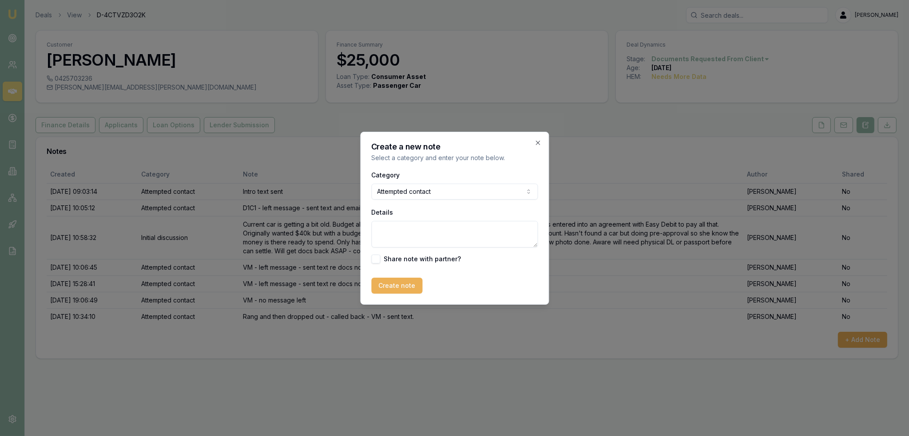
click at [415, 234] on textarea "Details" at bounding box center [454, 234] width 166 height 27
type textarea "[PERSON_NAME] - sent text - FU docs not received."
click at [415, 289] on button "Create note" at bounding box center [396, 286] width 51 height 16
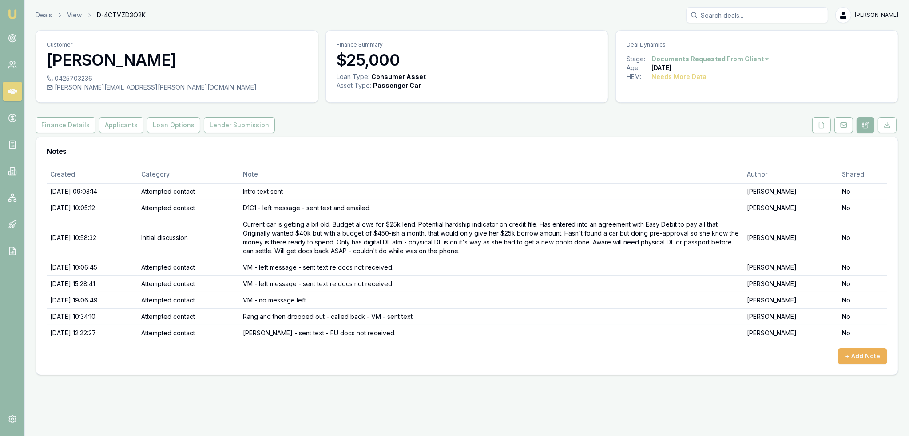
click at [10, 39] on circle at bounding box center [12, 38] width 4 height 4
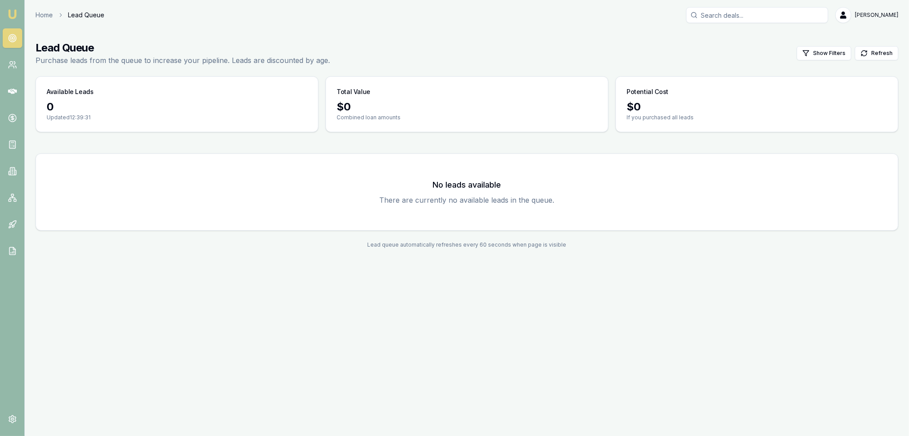
click at [17, 11] on img at bounding box center [12, 14] width 11 height 11
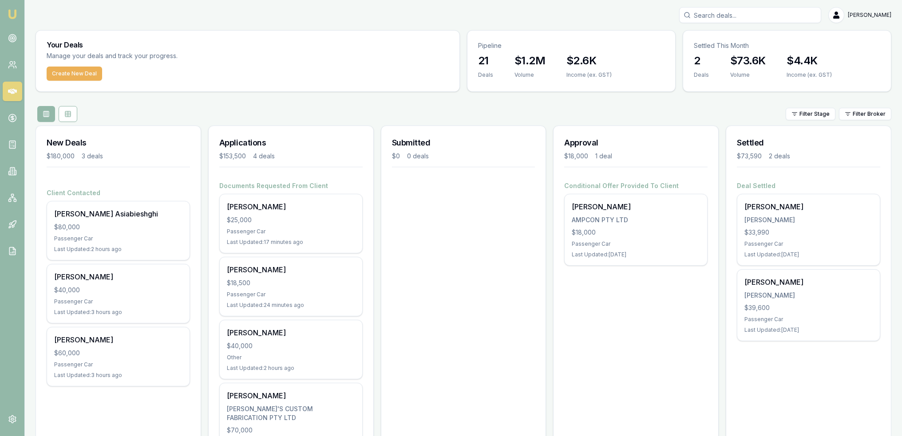
click at [14, 38] on circle at bounding box center [12, 38] width 4 height 4
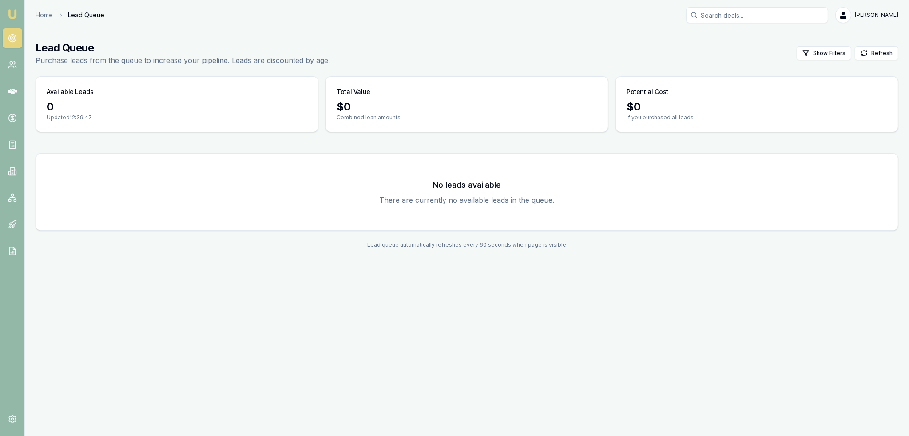
click at [881, 55] on button "Refresh" at bounding box center [876, 53] width 44 height 14
click at [12, 67] on icon at bounding box center [12, 64] width 9 height 9
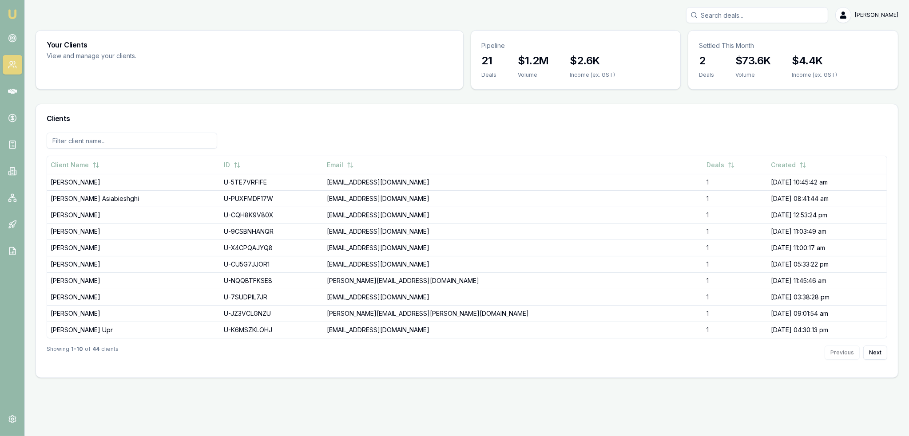
click at [10, 89] on icon at bounding box center [12, 91] width 9 height 5
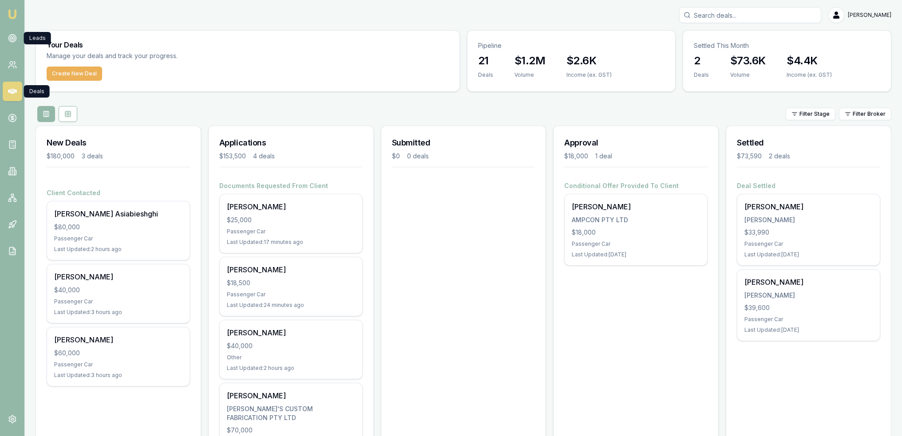
click at [11, 35] on icon at bounding box center [12, 38] width 9 height 9
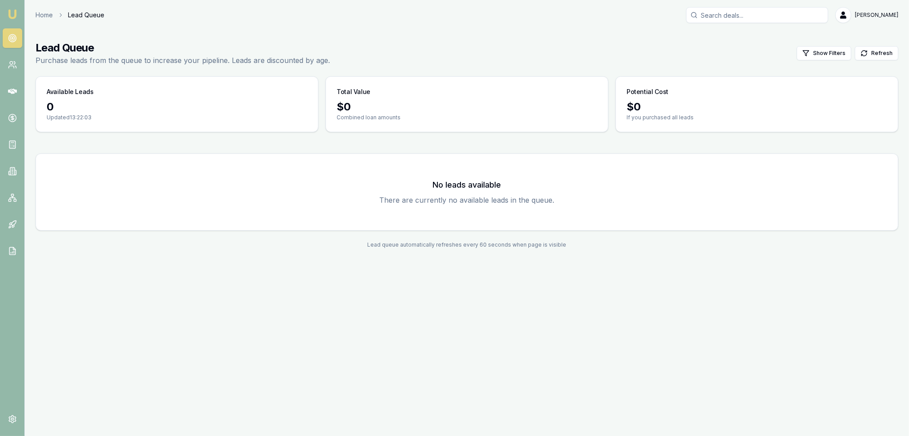
click at [16, 12] on img at bounding box center [12, 14] width 11 height 11
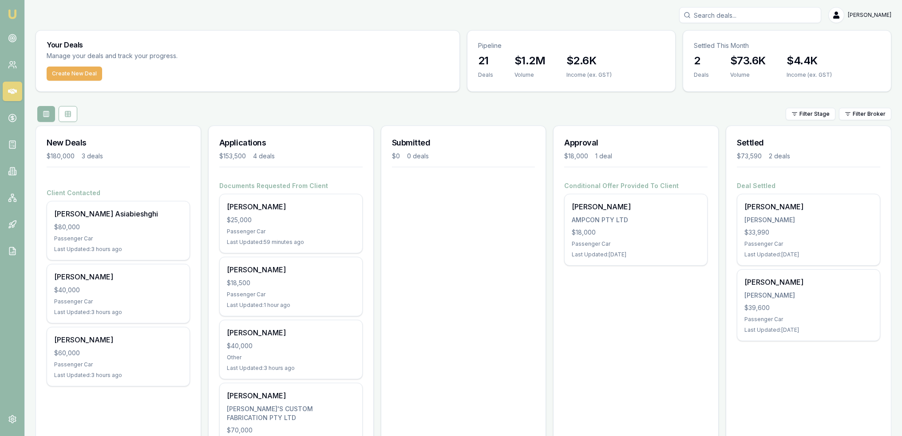
click at [12, 39] on icon at bounding box center [12, 38] width 9 height 9
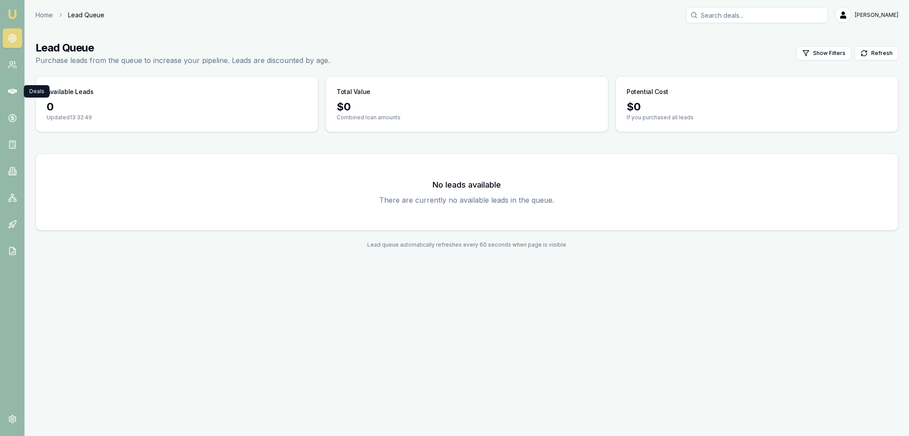
click at [11, 84] on link at bounding box center [13, 92] width 20 height 20
